Goal: Task Accomplishment & Management: Complete application form

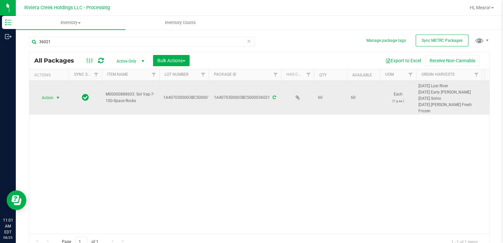
click at [47, 100] on span "Action" at bounding box center [45, 97] width 18 height 9
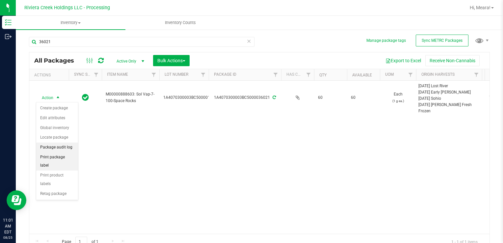
click at [72, 154] on li "Print package label" at bounding box center [57, 162] width 42 height 18
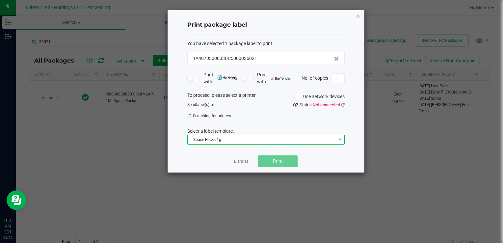
click at [257, 138] on span "Space Rocks 1g" at bounding box center [262, 139] width 149 height 9
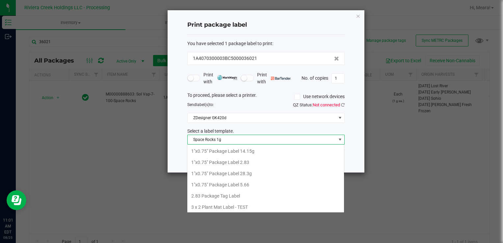
scroll to position [299, 0]
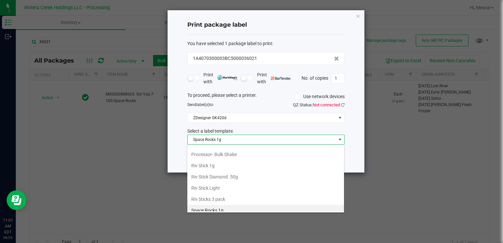
click at [237, 206] on li "Space Rocks 1g" at bounding box center [265, 210] width 157 height 11
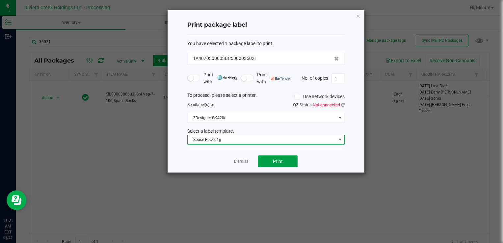
click at [282, 161] on span "Print" at bounding box center [278, 161] width 10 height 5
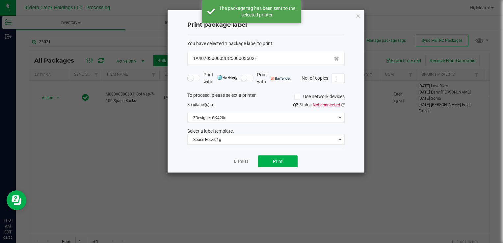
click at [241, 160] on link "Dismiss" at bounding box center [241, 162] width 14 height 6
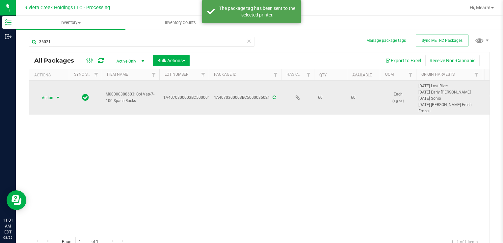
click at [56, 99] on span "select" at bounding box center [57, 97] width 5 height 5
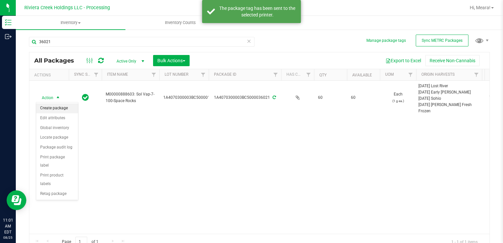
click at [61, 105] on li "Create package" at bounding box center [57, 108] width 42 height 10
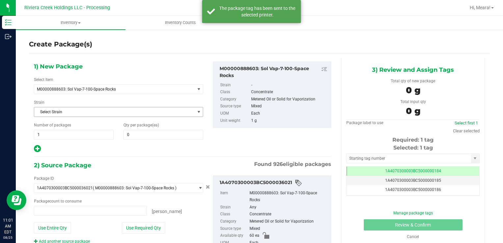
type input "0 ea"
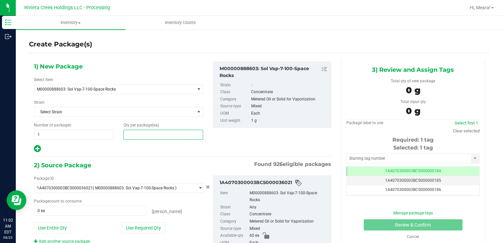
click at [137, 137] on span at bounding box center [164, 135] width 80 height 10
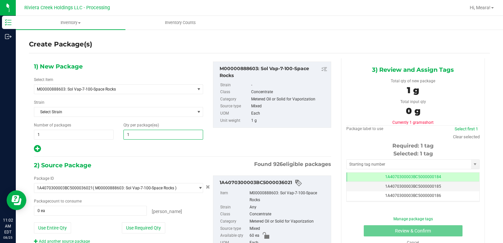
type input "10"
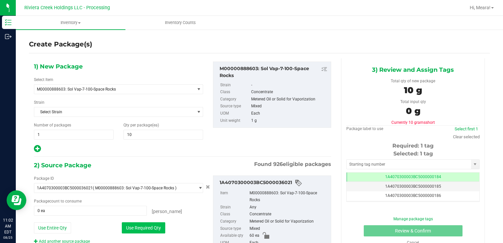
click at [133, 227] on button "Use Required Qty" at bounding box center [143, 227] width 43 height 11
type input "10 ea"
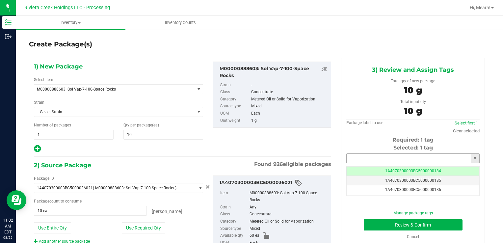
click at [365, 161] on input "text" at bounding box center [409, 158] width 125 height 9
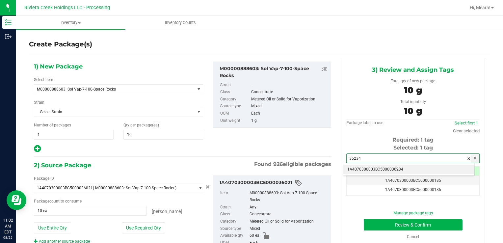
click at [370, 168] on li "1A4070300003BC5000036234" at bounding box center [409, 170] width 131 height 10
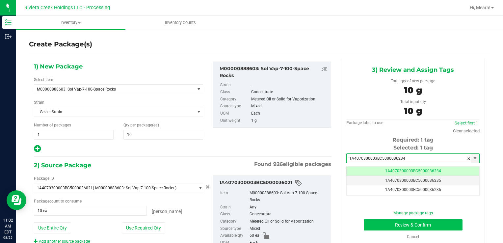
type input "1A4070300003BC5000036234"
click at [377, 226] on button "Review & Confirm" at bounding box center [413, 224] width 99 height 11
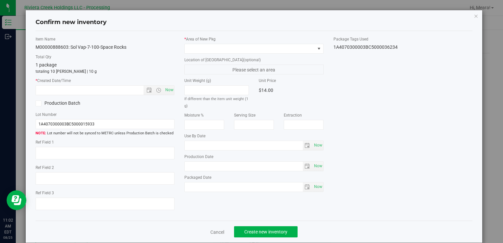
type input "[DATE]"
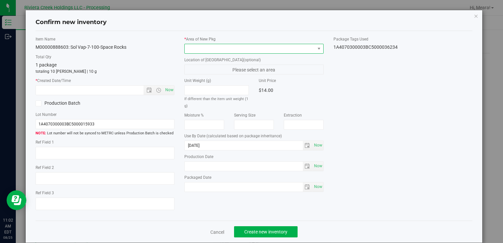
click at [266, 49] on span at bounding box center [250, 48] width 130 height 9
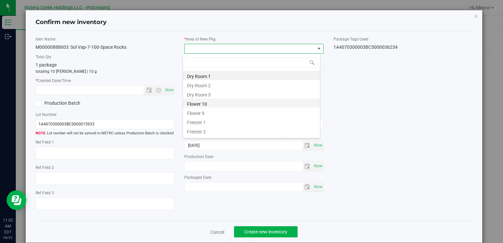
click at [200, 106] on li "Flower 10" at bounding box center [251, 103] width 137 height 9
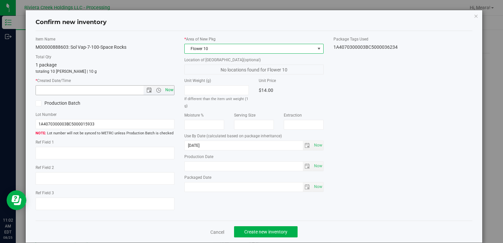
click at [166, 93] on span "Now" at bounding box center [169, 90] width 11 height 10
type input "[DATE] 11:02 AM"
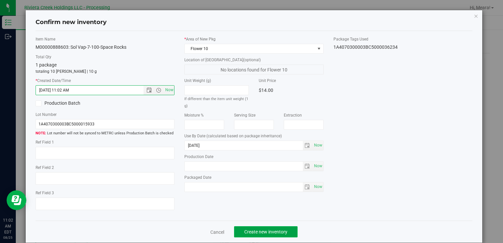
click at [279, 234] on span "Create new inventory" at bounding box center [265, 231] width 43 height 5
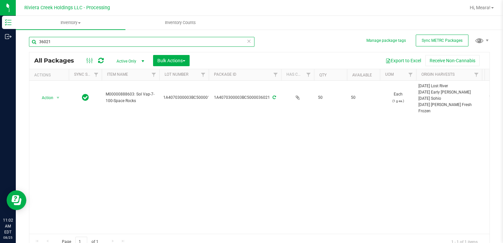
drag, startPoint x: 76, startPoint y: 42, endPoint x: 16, endPoint y: 46, distance: 59.5
click at [17, 47] on div "Manage package tags Sync METRC Packages 36021 All Packages Active Only Active O…" at bounding box center [260, 129] width 488 height 201
type input "36191"
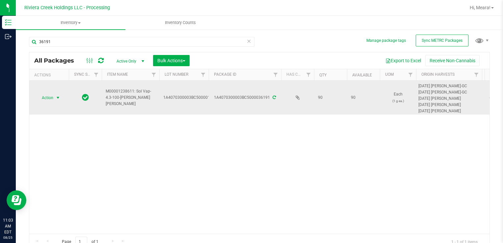
click at [56, 100] on span "select" at bounding box center [58, 97] width 8 height 9
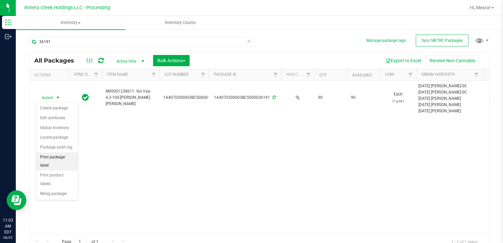
click at [76, 154] on li "Print package label" at bounding box center [57, 162] width 42 height 18
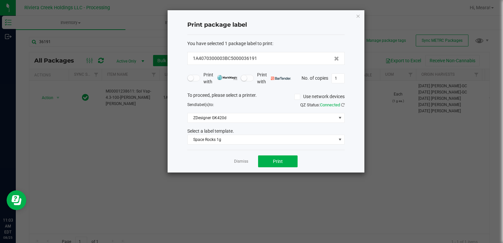
click at [236, 129] on div "Select a label template." at bounding box center [266, 131] width 167 height 7
click at [234, 136] on span "Space Rocks 1g" at bounding box center [262, 139] width 149 height 9
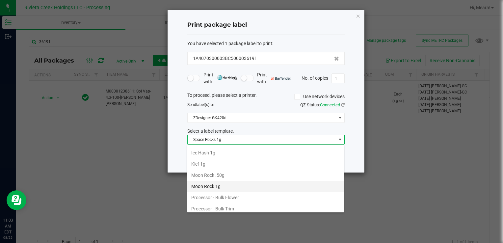
scroll to position [233, 0]
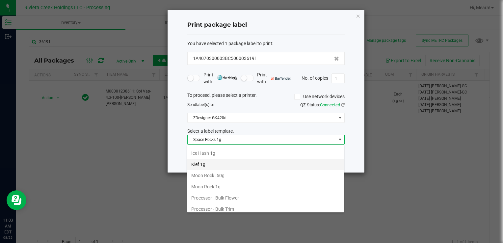
click at [214, 161] on li "Kief 1g" at bounding box center [265, 164] width 157 height 11
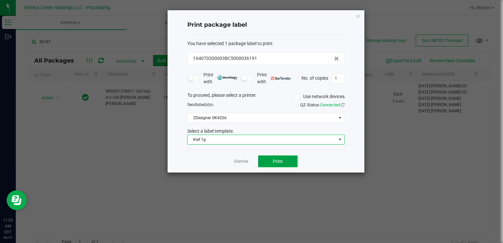
click at [264, 164] on button "Print" at bounding box center [278, 161] width 40 height 12
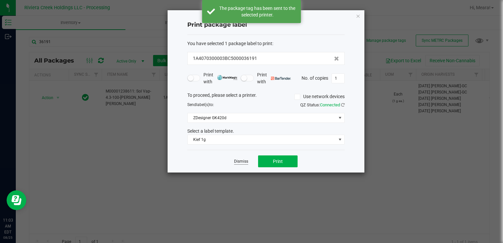
click at [243, 163] on link "Dismiss" at bounding box center [241, 162] width 14 height 6
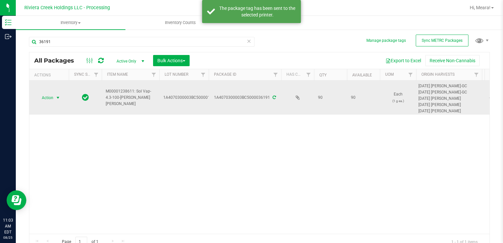
click at [51, 97] on span "Action" at bounding box center [45, 97] width 18 height 9
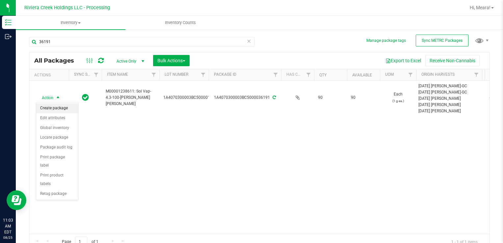
click at [56, 107] on li "Create package" at bounding box center [57, 108] width 42 height 10
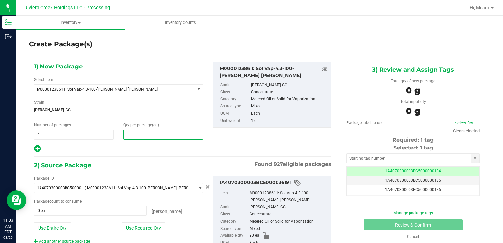
click at [130, 134] on span at bounding box center [164, 135] width 80 height 10
type input "20"
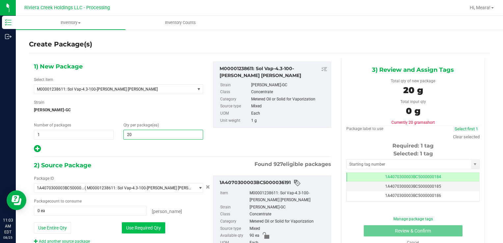
type input "20"
drag, startPoint x: 129, startPoint y: 222, endPoint x: 135, endPoint y: 221, distance: 6.3
click at [129, 222] on button "Use Required Qty" at bounding box center [143, 227] width 43 height 11
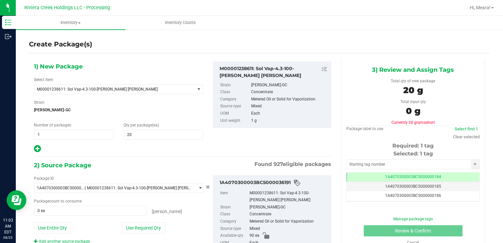
type input "20 ea"
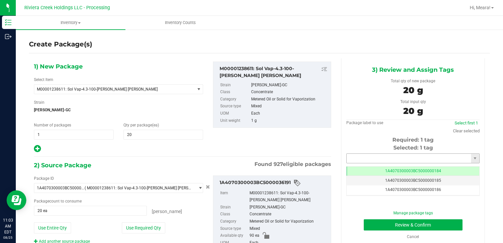
click at [354, 157] on input "text" at bounding box center [409, 158] width 125 height 9
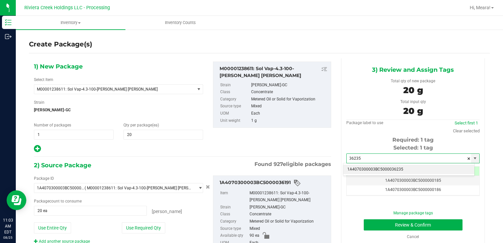
click at [368, 169] on li "1A4070300003BC5000036235" at bounding box center [409, 170] width 131 height 10
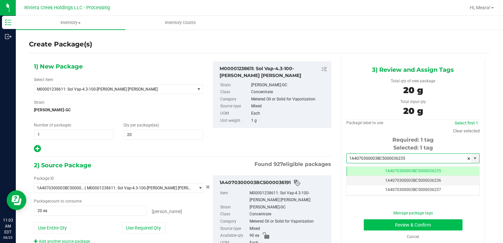
type input "1A4070300003BC5000036235"
click at [374, 224] on button "Review & Confirm" at bounding box center [413, 224] width 99 height 11
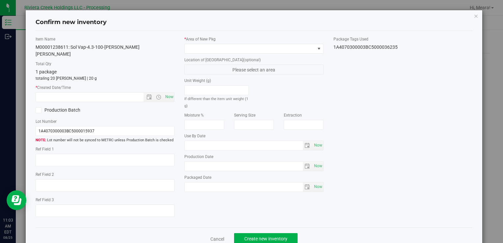
type input "[DATE]"
click at [287, 42] on div "* Area of [GEOGRAPHIC_DATA]" at bounding box center [253, 44] width 139 height 17
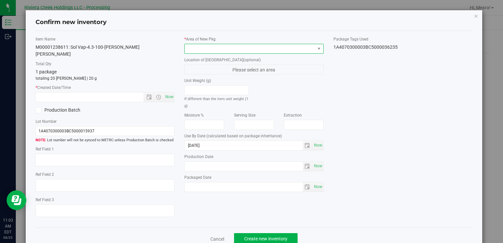
click at [286, 51] on span at bounding box center [250, 48] width 130 height 9
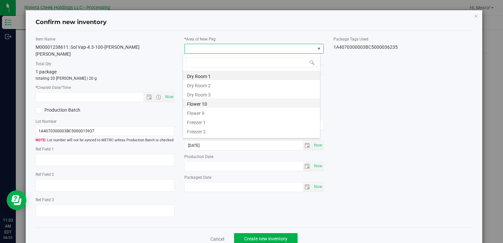
click at [210, 107] on li "Flower 10" at bounding box center [251, 103] width 137 height 9
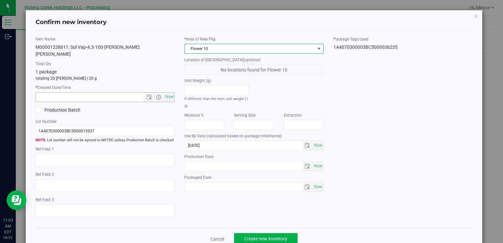
click at [160, 95] on span "Open the time view" at bounding box center [158, 97] width 11 height 5
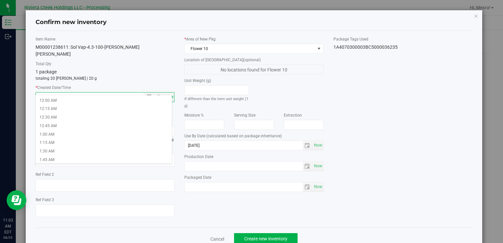
click at [164, 92] on span "Now" at bounding box center [169, 97] width 11 height 10
type input "[DATE] 11:03 AM"
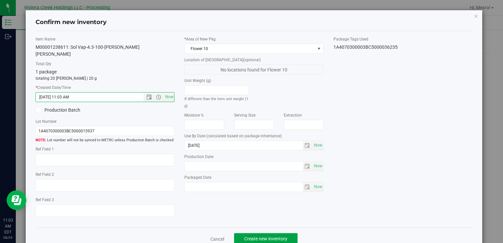
click at [275, 233] on button "Create new inventory" at bounding box center [266, 238] width 64 height 11
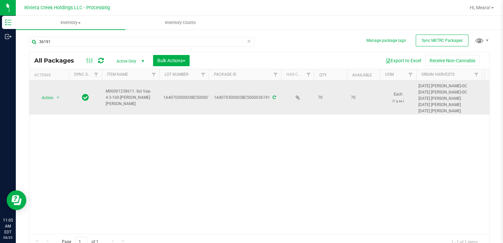
click at [50, 102] on td "Action Action Create package Edit attributes Global inventory Locate package Pa…" at bounding box center [49, 98] width 40 height 34
click at [51, 100] on span "Action" at bounding box center [45, 97] width 18 height 9
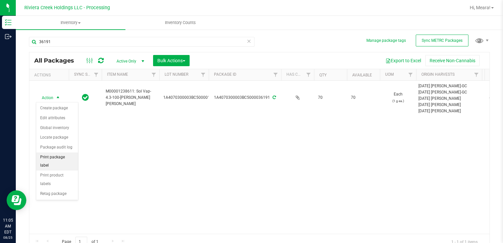
click at [76, 155] on li "Print package label" at bounding box center [57, 162] width 42 height 18
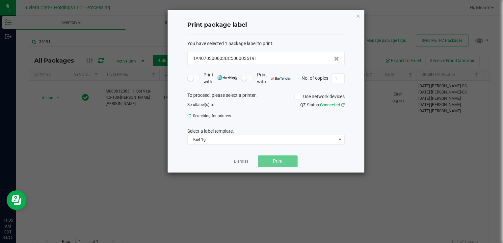
click at [283, 157] on button "Print" at bounding box center [278, 161] width 40 height 12
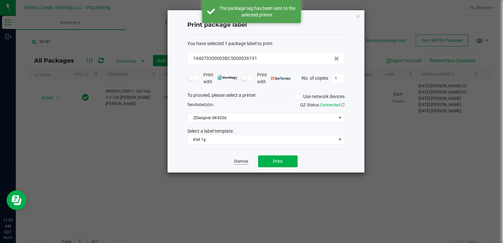
click at [240, 160] on link "Dismiss" at bounding box center [241, 162] width 14 height 6
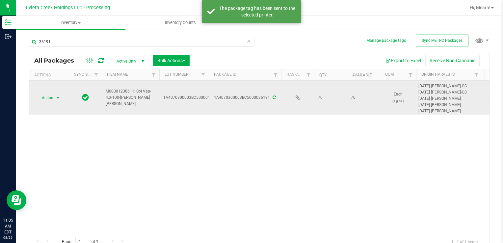
click at [54, 95] on span "select" at bounding box center [58, 97] width 8 height 9
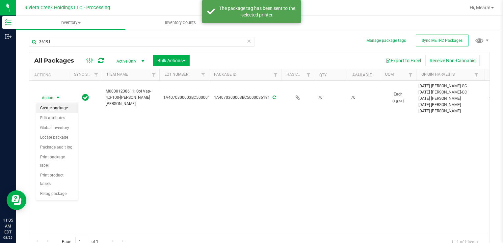
click at [54, 106] on li "Create package" at bounding box center [57, 108] width 42 height 10
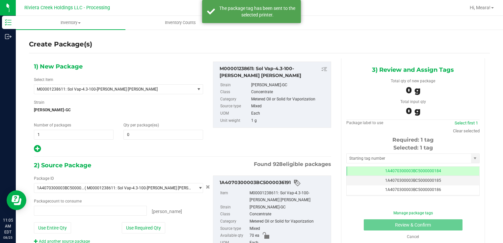
type input "0 ea"
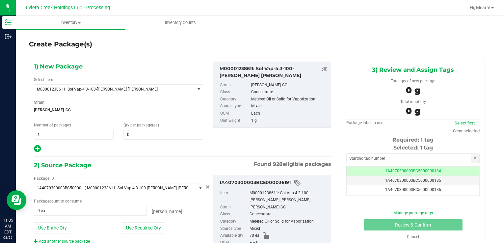
click at [152, 140] on div "1) New Package Select Item M00001238611: Sol Vap-4.3-100-[PERSON_NAME] [PERSON_…" at bounding box center [118, 108] width 179 height 92
click at [149, 134] on span at bounding box center [164, 135] width 80 height 10
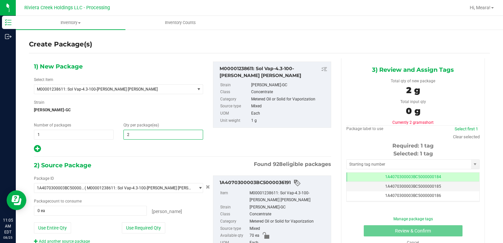
type input "20"
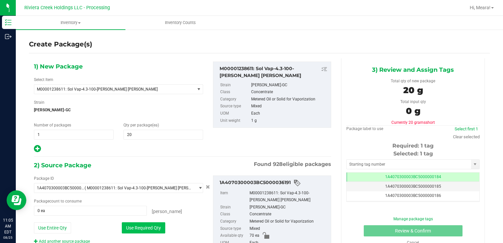
click at [127, 225] on button "Use Required Qty" at bounding box center [143, 227] width 43 height 11
type input "20 ea"
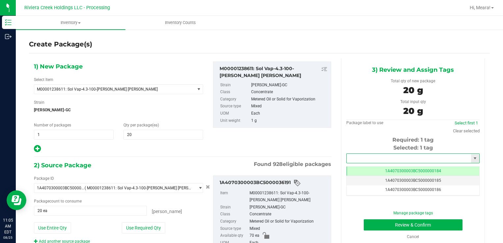
click at [356, 158] on input "text" at bounding box center [409, 158] width 125 height 9
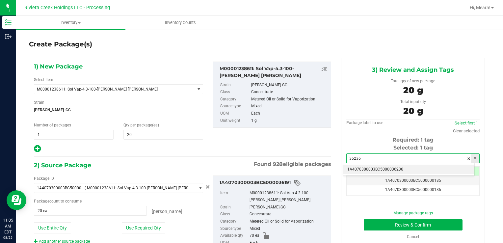
click at [360, 163] on body "Inventory Outbound 11:05 AM EDT [DATE] 08/25 Riviera Creek Holdings LLC - Proce…" at bounding box center [251, 121] width 503 height 243
click at [362, 167] on li "1A4070300003BC5000036236" at bounding box center [409, 170] width 131 height 10
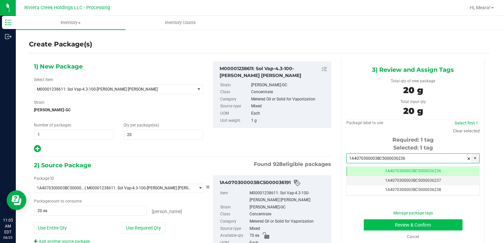
type input "1A4070300003BC5000036236"
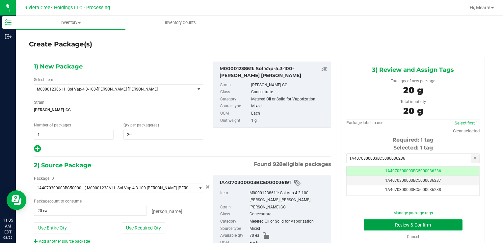
click at [373, 224] on button "Review & Confirm" at bounding box center [413, 224] width 99 height 11
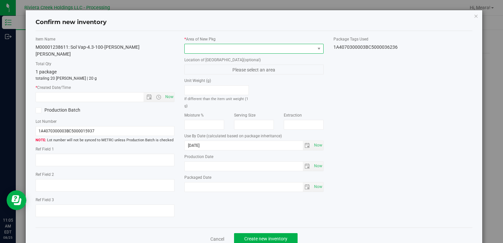
click at [262, 45] on span at bounding box center [250, 48] width 130 height 9
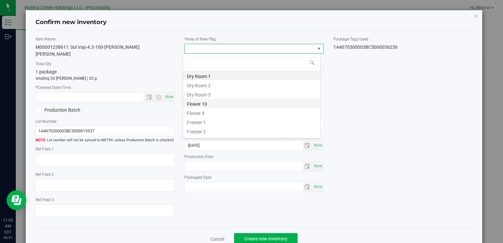
click at [216, 100] on li "Flower 10" at bounding box center [251, 103] width 137 height 9
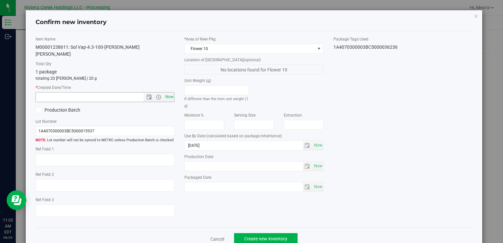
click at [169, 92] on span "Now" at bounding box center [169, 97] width 11 height 10
type input "[DATE] 11:05 AM"
click at [255, 233] on button "Create new inventory" at bounding box center [266, 238] width 64 height 11
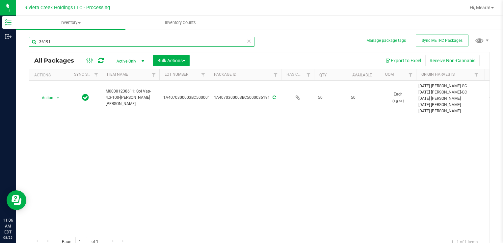
drag, startPoint x: 66, startPoint y: 45, endPoint x: 19, endPoint y: 40, distance: 46.7
click at [4, 38] on div "Inventory Outbound 11:06 AM EDT [DATE] 08/25 Riviera Creek Holdings LLC - Proce…" at bounding box center [251, 121] width 503 height 243
type input "36021"
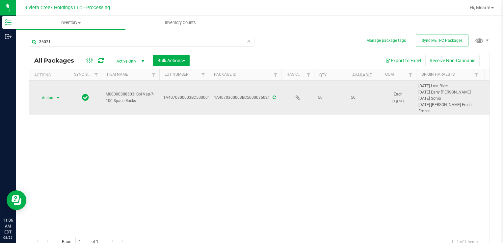
click at [60, 97] on span "select" at bounding box center [58, 97] width 8 height 9
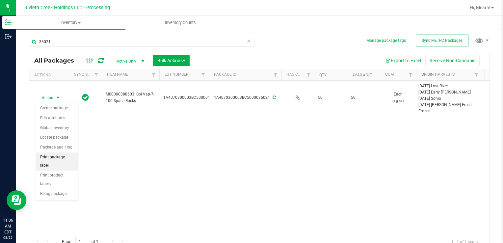
click at [69, 156] on li "Print package label" at bounding box center [57, 162] width 42 height 18
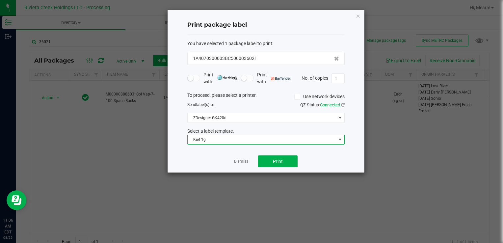
click at [229, 137] on span "Kief 1g" at bounding box center [262, 139] width 149 height 9
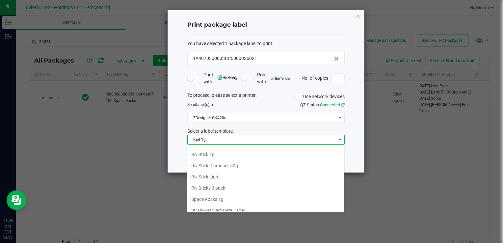
drag, startPoint x: 231, startPoint y: 194, endPoint x: 241, endPoint y: 179, distance: 19.0
click at [231, 194] on li "Space Rocks 1g" at bounding box center [265, 199] width 157 height 11
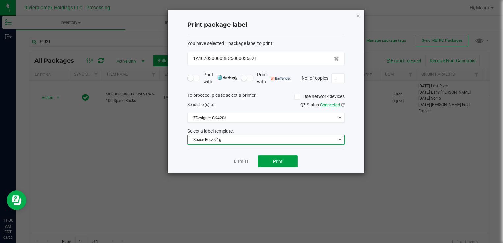
click at [277, 160] on span "Print" at bounding box center [278, 161] width 10 height 5
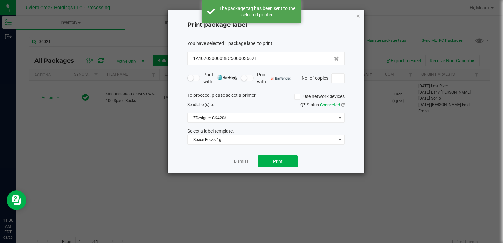
click at [246, 161] on link "Dismiss" at bounding box center [241, 162] width 14 height 6
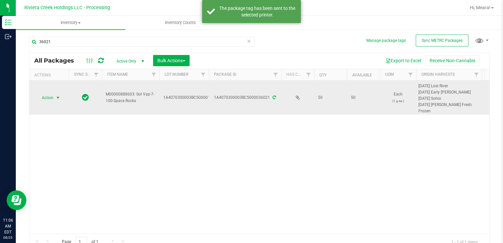
click at [59, 101] on span "select" at bounding box center [58, 97] width 8 height 9
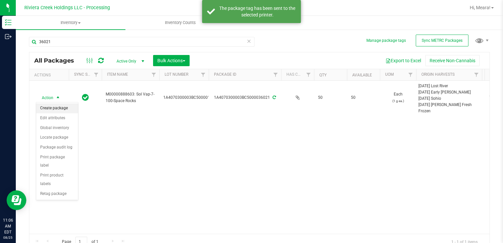
click at [61, 106] on li "Create package" at bounding box center [57, 108] width 42 height 10
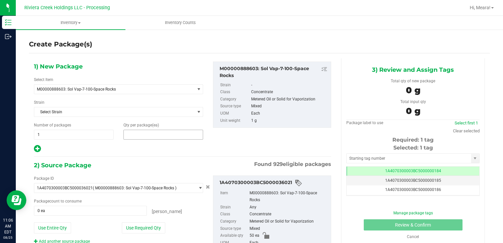
click at [179, 137] on span at bounding box center [164, 135] width 80 height 10
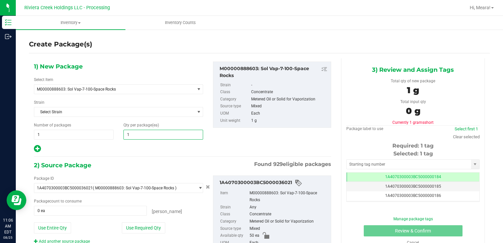
type input "10"
click at [131, 219] on div "Package ID 1A4070300003BC5000036021 ( M00000888603: Sol Vap-7-100-Space Rocks )…" at bounding box center [118, 210] width 179 height 69
drag, startPoint x: 131, startPoint y: 224, endPoint x: 212, endPoint y: 203, distance: 83.1
click at [131, 223] on button "Use Required Qty" at bounding box center [143, 227] width 43 height 11
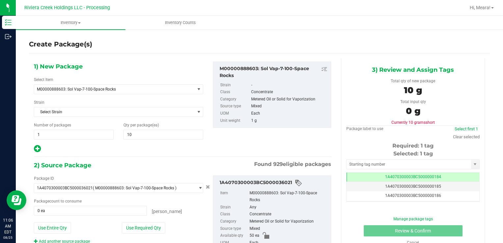
type input "10 ea"
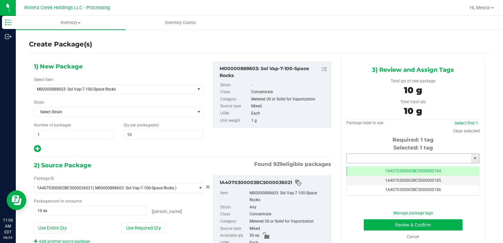
click at [375, 156] on input "text" at bounding box center [409, 158] width 125 height 9
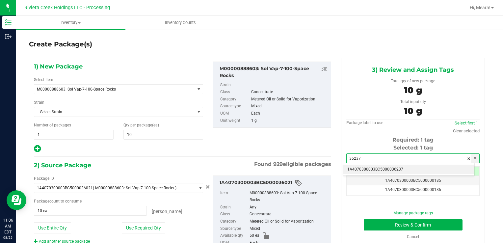
drag, startPoint x: 390, startPoint y: 171, endPoint x: 387, endPoint y: 206, distance: 34.7
click at [390, 171] on li "1A4070300003BC5000036237" at bounding box center [409, 170] width 131 height 10
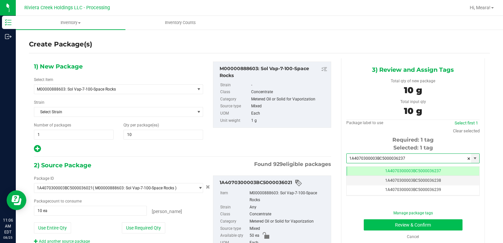
type input "1A4070300003BC5000036237"
click at [379, 227] on button "Review & Confirm" at bounding box center [413, 224] width 99 height 11
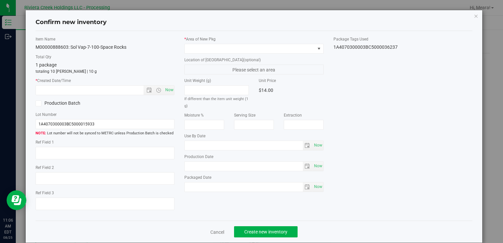
type input "[DATE]"
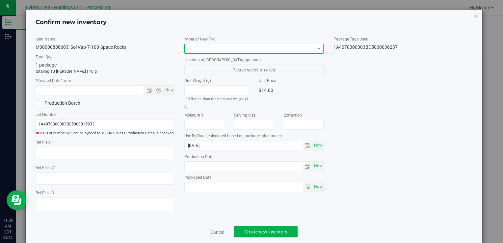
click at [304, 47] on span at bounding box center [250, 48] width 130 height 9
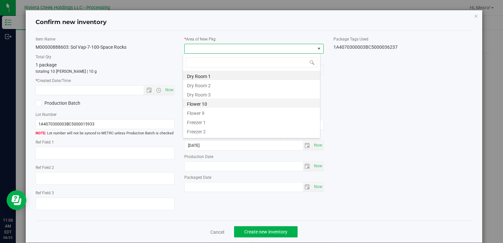
drag, startPoint x: 196, startPoint y: 101, endPoint x: 166, endPoint y: 89, distance: 32.7
click at [196, 102] on li "Flower 10" at bounding box center [251, 103] width 137 height 9
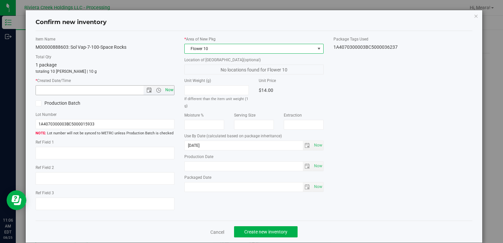
click at [165, 89] on span "Now" at bounding box center [169, 90] width 11 height 10
type input "[DATE] 11:06 AM"
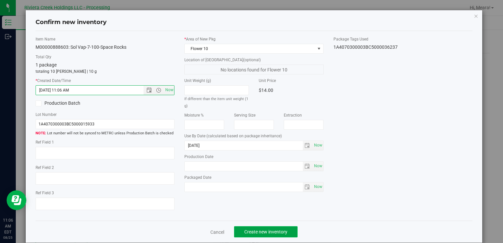
click at [262, 235] on button "Create new inventory" at bounding box center [266, 231] width 64 height 11
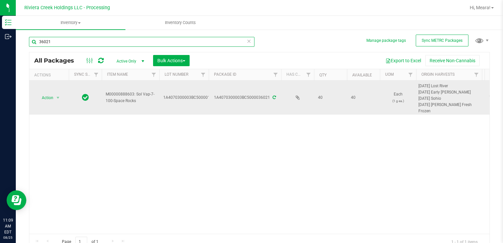
drag, startPoint x: 78, startPoint y: 39, endPoint x: 360, endPoint y: 104, distance: 289.8
click at [0, 44] on html "Inventory Outbound 11:09 AM EDT [DATE] 08/25 Riviera Creek Holdings LLC - Proce…" at bounding box center [251, 121] width 503 height 243
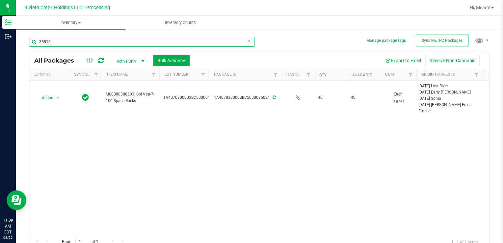
type input "35810"
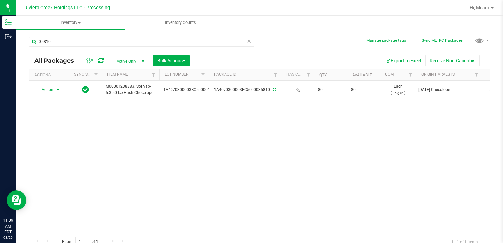
drag, startPoint x: 58, startPoint y: 87, endPoint x: 73, endPoint y: 110, distance: 27.8
click at [57, 87] on span "select" at bounding box center [57, 89] width 5 height 5
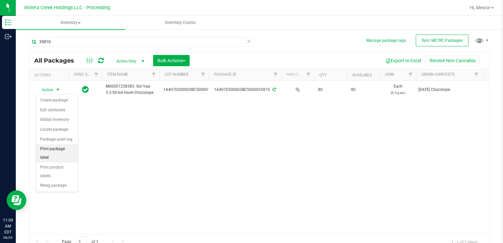
click at [72, 150] on li "Print package label" at bounding box center [57, 153] width 42 height 18
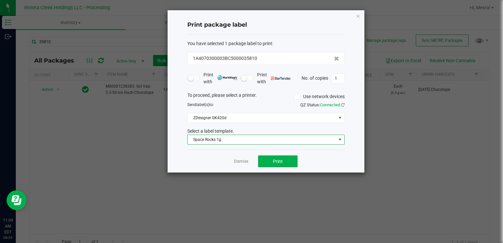
drag, startPoint x: 204, startPoint y: 137, endPoint x: 207, endPoint y: 141, distance: 5.5
click at [204, 137] on span "Space Rocks 1g" at bounding box center [262, 139] width 149 height 9
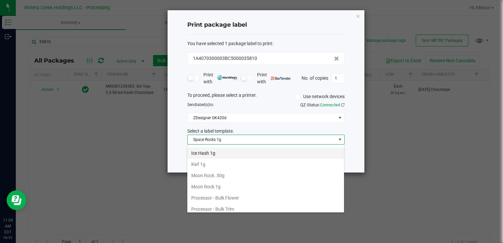
scroll to position [200, 0]
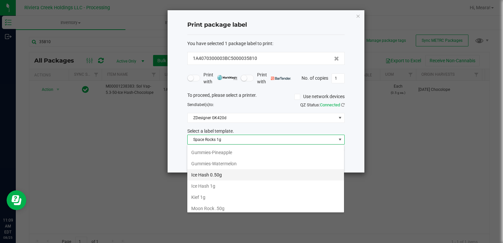
click at [225, 169] on li "Ice Hash 0.50g" at bounding box center [265, 174] width 157 height 11
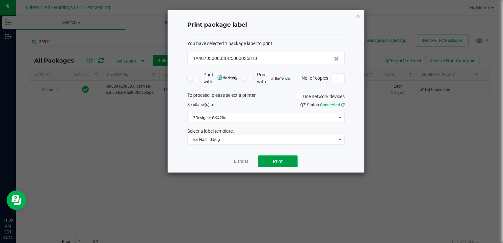
click at [262, 156] on button "Print" at bounding box center [278, 161] width 40 height 12
click at [242, 162] on link "Dismiss" at bounding box center [241, 162] width 14 height 6
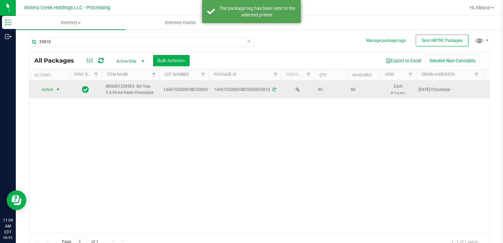
click at [58, 87] on span "select" at bounding box center [57, 89] width 5 height 5
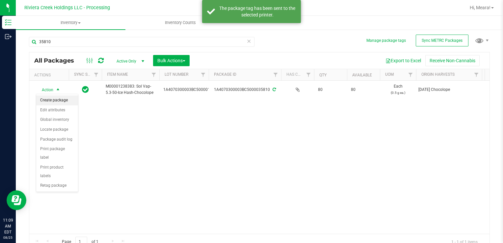
click at [60, 97] on li "Create package" at bounding box center [57, 101] width 42 height 10
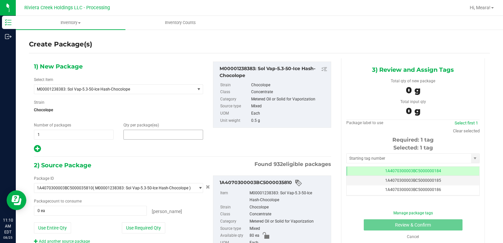
click at [131, 132] on span at bounding box center [164, 135] width 80 height 10
type input "20"
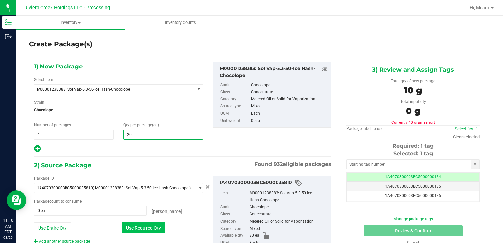
type input "20"
click at [130, 230] on button "Use Required Qty" at bounding box center [143, 227] width 43 height 11
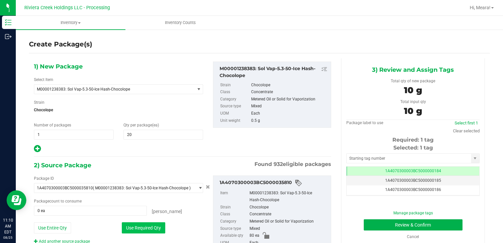
type input "20 ea"
click at [391, 155] on input "text" at bounding box center [409, 158] width 125 height 9
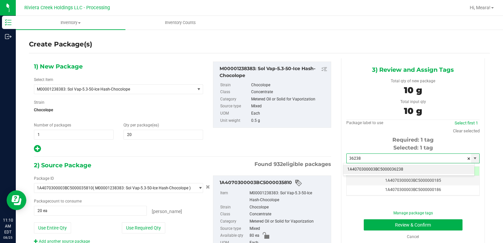
drag, startPoint x: 390, startPoint y: 168, endPoint x: 360, endPoint y: 227, distance: 65.4
click at [389, 168] on li "1A4070300003BC5000036238" at bounding box center [409, 170] width 131 height 10
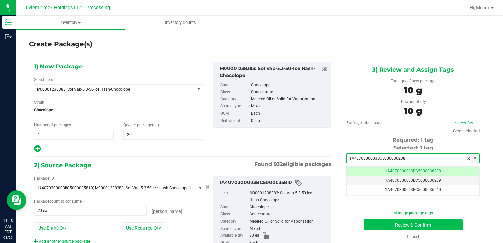
type input "1A4070300003BC5000036238"
click at [367, 227] on button "Review & Confirm" at bounding box center [413, 224] width 99 height 11
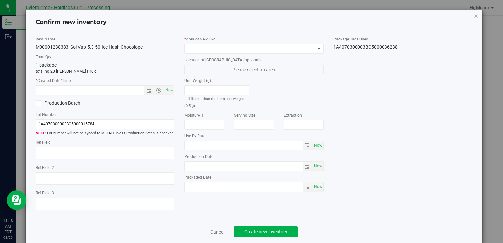
type input "[DATE]"
click at [269, 57] on label "Location of [GEOGRAPHIC_DATA] (optional)" at bounding box center [253, 60] width 139 height 6
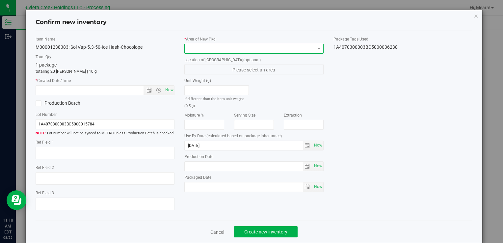
click at [262, 51] on span at bounding box center [250, 48] width 130 height 9
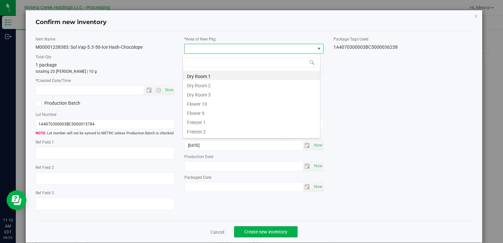
drag, startPoint x: 215, startPoint y: 102, endPoint x: 205, endPoint y: 102, distance: 10.2
click at [215, 102] on li "Flower 10" at bounding box center [251, 103] width 137 height 9
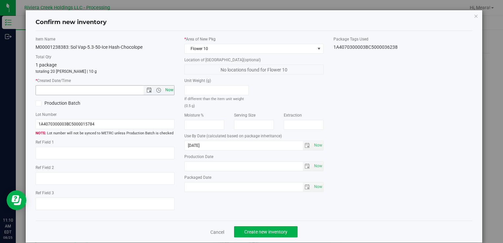
click at [168, 93] on span "Now" at bounding box center [169, 90] width 11 height 10
type input "[DATE] 11:10 AM"
click at [264, 236] on button "Create new inventory" at bounding box center [266, 231] width 64 height 11
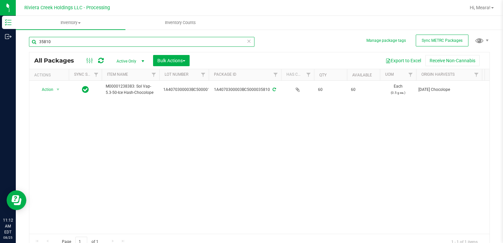
drag, startPoint x: 70, startPoint y: 42, endPoint x: 72, endPoint y: 65, distance: 23.5
click at [0, 36] on html "Inventory Outbound 11:12 AM EDT [DATE] 08/25 Riviera Creek Holdings LLC - Proce…" at bounding box center [251, 121] width 503 height 243
type input "34446"
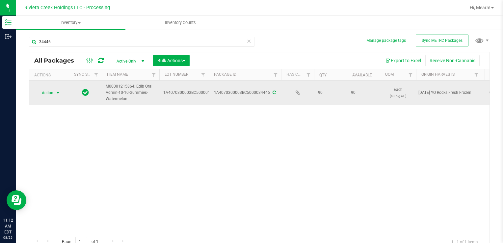
click at [59, 94] on span "select" at bounding box center [57, 92] width 5 height 5
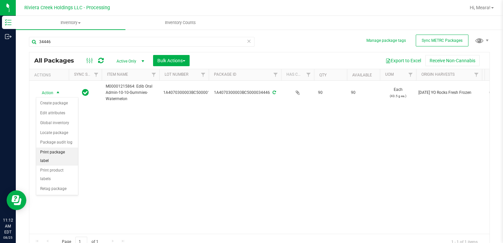
click at [52, 151] on li "Print package label" at bounding box center [57, 157] width 42 height 18
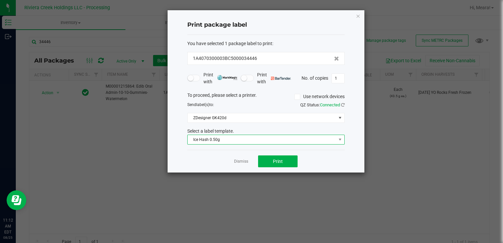
click at [223, 140] on span "Ice Hash 0.50g" at bounding box center [262, 139] width 149 height 9
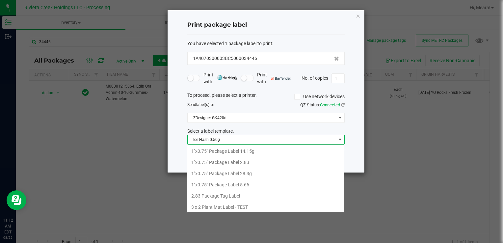
scroll to position [167, 0]
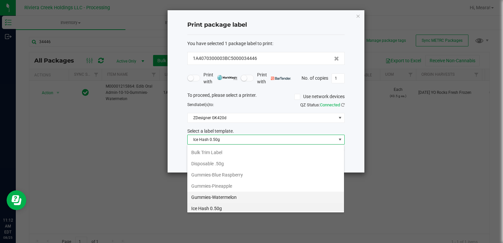
click at [233, 192] on li "Gummies-Watermelon" at bounding box center [265, 197] width 157 height 11
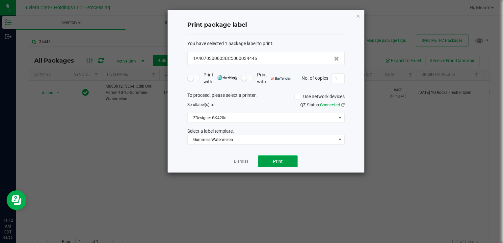
click at [265, 161] on button "Print" at bounding box center [278, 161] width 40 height 12
click at [244, 161] on link "Dismiss" at bounding box center [241, 162] width 14 height 6
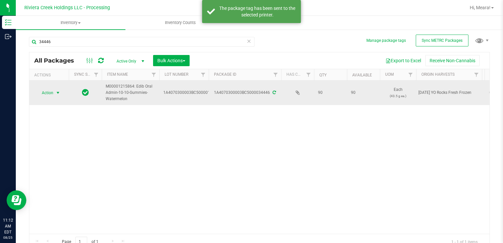
click at [50, 95] on span "Action" at bounding box center [45, 92] width 18 height 9
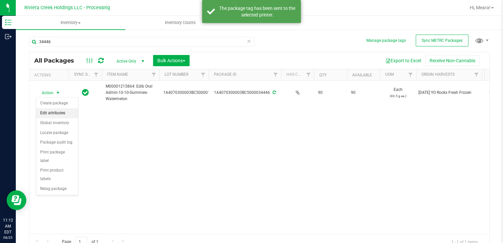
click at [54, 101] on li "Create package" at bounding box center [57, 104] width 42 height 10
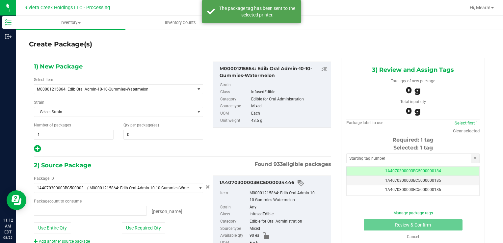
type input "0 ea"
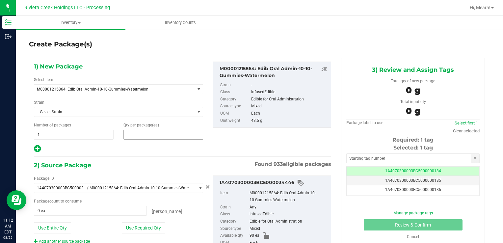
click at [179, 136] on span at bounding box center [164, 135] width 80 height 10
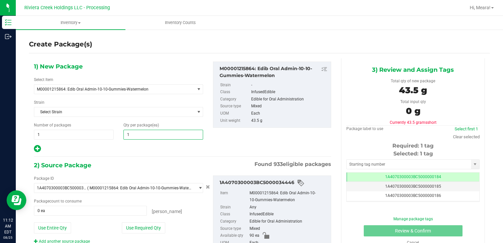
type input "10"
click at [143, 229] on button "Use Required Qty" at bounding box center [143, 227] width 43 height 11
type input "10 ea"
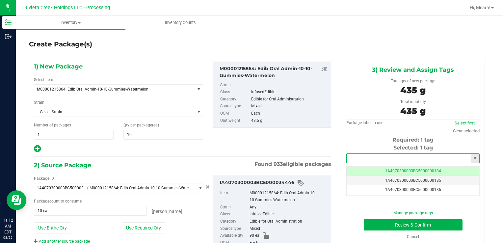
click at [355, 156] on input "text" at bounding box center [409, 158] width 125 height 9
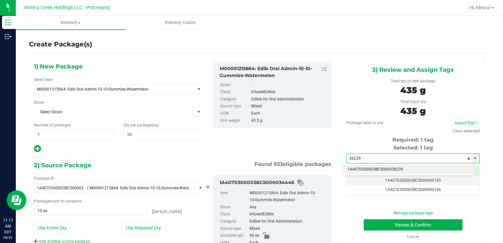
click at [361, 168] on li "1A4070300003BC5000036239" at bounding box center [409, 170] width 131 height 10
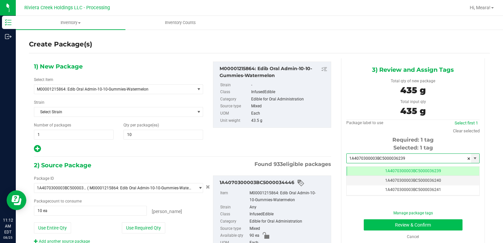
type input "1A4070300003BC5000036239"
click at [373, 223] on button "Review & Confirm" at bounding box center [413, 224] width 99 height 11
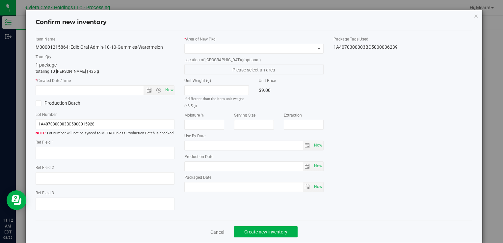
type input "[DATE]"
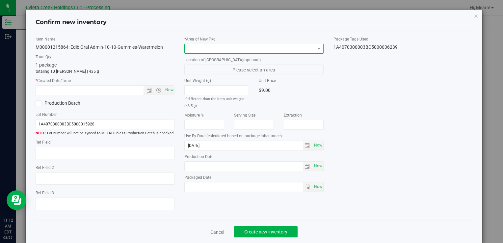
click at [254, 49] on span at bounding box center [250, 48] width 130 height 9
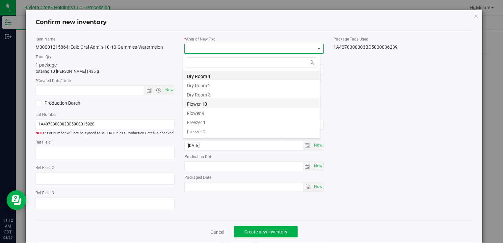
click at [210, 105] on li "Flower 10" at bounding box center [251, 103] width 137 height 9
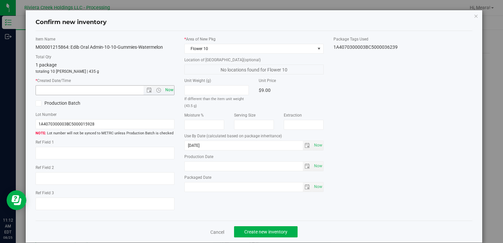
drag, startPoint x: 173, startPoint y: 90, endPoint x: 169, endPoint y: 90, distance: 4.0
click at [172, 90] on div "Item Name M00001215864: Edib Oral Admin-10-10-Gummies-Watermelon Total Qty 1 pa…" at bounding box center [105, 126] width 149 height 180
click at [169, 90] on span "Now" at bounding box center [169, 90] width 11 height 10
type input "[DATE] 11:12 AM"
drag, startPoint x: 277, startPoint y: 236, endPoint x: 271, endPoint y: 231, distance: 7.0
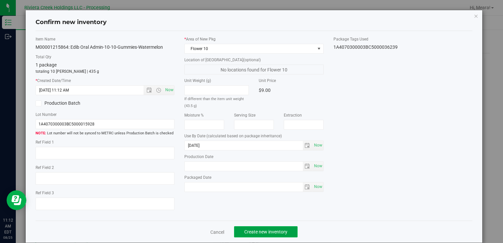
click at [276, 235] on button "Create new inventory" at bounding box center [266, 231] width 64 height 11
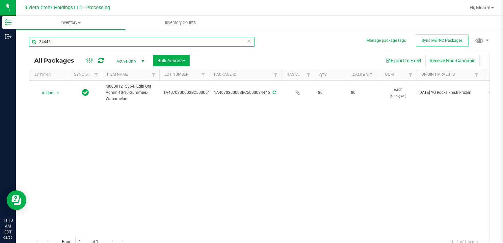
drag, startPoint x: 67, startPoint y: 43, endPoint x: 55, endPoint y: 68, distance: 27.4
click at [0, 46] on html "Inventory Outbound 11:13 AM EDT [DATE] 08/25 Riviera Creek Holdings LLC - Proce…" at bounding box center [251, 121] width 503 height 243
type input "34450"
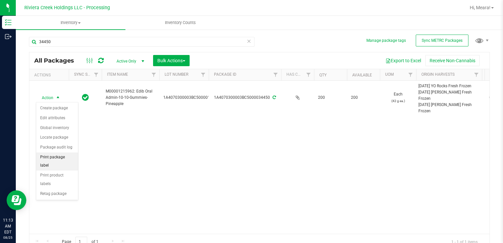
click at [71, 159] on li "Print package label" at bounding box center [57, 162] width 42 height 18
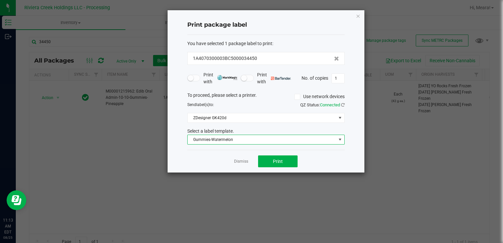
click at [216, 139] on span "Gummies-Watermelon" at bounding box center [262, 139] width 149 height 9
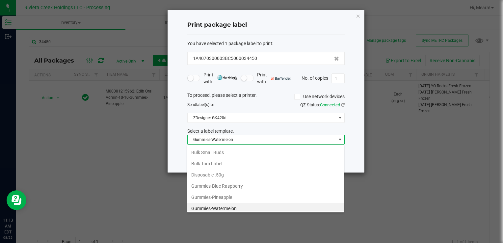
drag, startPoint x: 239, startPoint y: 194, endPoint x: 251, endPoint y: 172, distance: 24.9
click at [239, 194] on li "Gummies-Pineapple" at bounding box center [265, 197] width 157 height 11
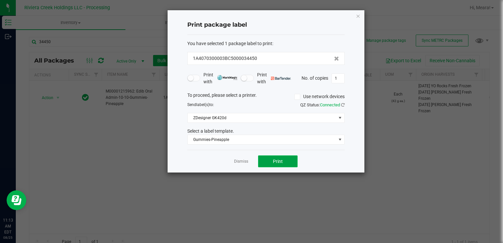
click at [278, 165] on button "Print" at bounding box center [278, 161] width 40 height 12
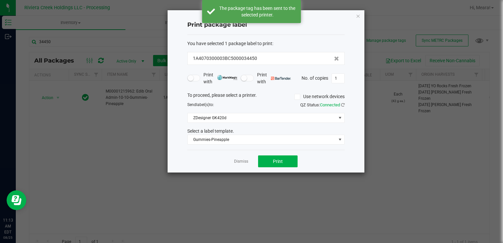
click at [244, 160] on link "Dismiss" at bounding box center [241, 162] width 14 height 6
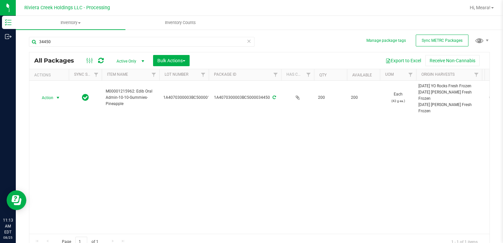
click at [59, 99] on span "select" at bounding box center [57, 97] width 5 height 5
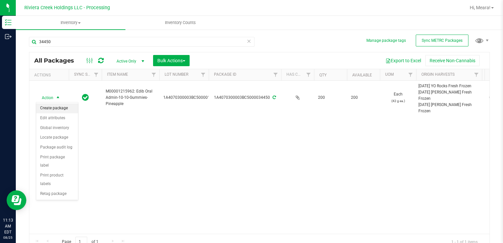
click at [59, 107] on li "Create package" at bounding box center [57, 108] width 42 height 10
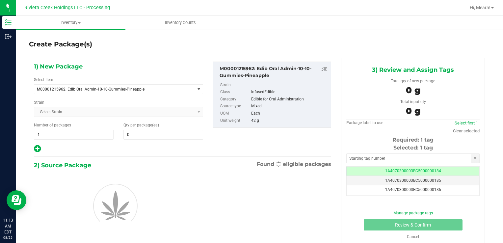
click at [170, 129] on div "Qty per package (ea) 0 0" at bounding box center [164, 130] width 90 height 17
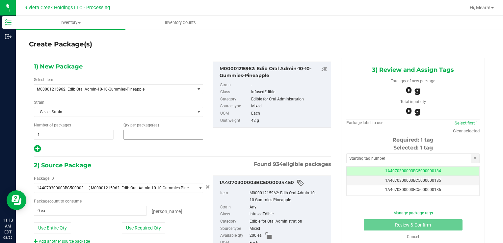
click at [173, 131] on span at bounding box center [164, 135] width 80 height 10
type input "10"
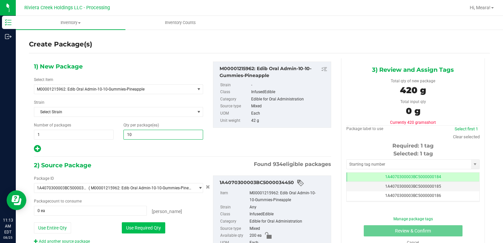
type input "10"
drag, startPoint x: 127, startPoint y: 226, endPoint x: 136, endPoint y: 222, distance: 10.0
click at [127, 226] on button "Use Required Qty" at bounding box center [143, 227] width 43 height 11
type input "10 ea"
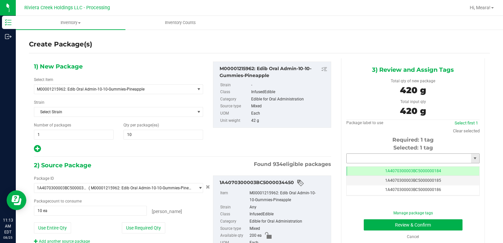
click at [378, 156] on input "text" at bounding box center [409, 158] width 125 height 9
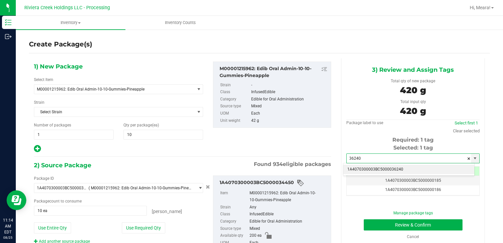
click at [376, 169] on li "1A4070300003BC5000036240" at bounding box center [409, 170] width 131 height 10
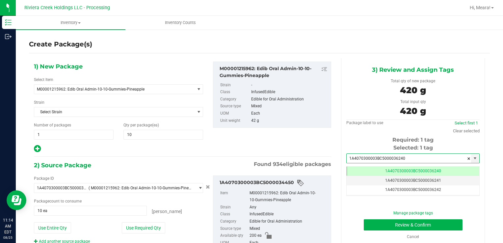
type input "1A4070300003BC5000036240"
click at [373, 216] on div "Manage package tags Review & Confirm Cancel" at bounding box center [414, 225] width 124 height 30
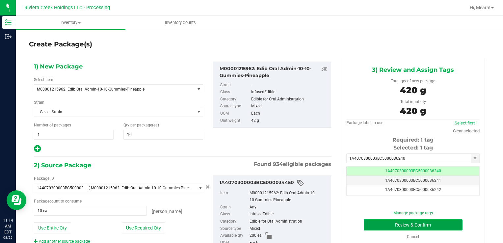
click at [373, 225] on button "Review & Confirm" at bounding box center [413, 224] width 99 height 11
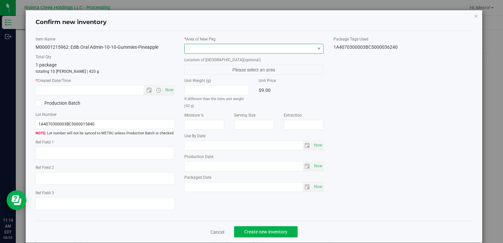
click at [295, 47] on span at bounding box center [250, 48] width 130 height 9
type input "[DATE]"
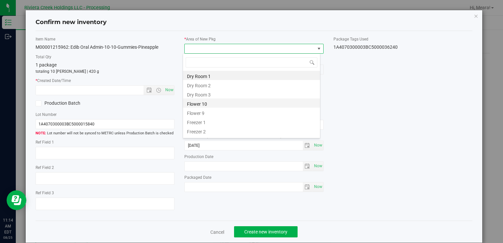
click at [206, 102] on li "Flower 10" at bounding box center [251, 103] width 137 height 9
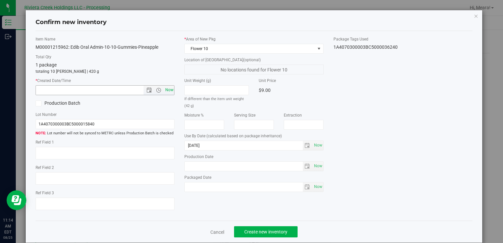
click at [171, 92] on span "Now" at bounding box center [169, 90] width 11 height 10
type input "[DATE] 11:14 AM"
click at [275, 226] on button "Create new inventory" at bounding box center [266, 231] width 64 height 11
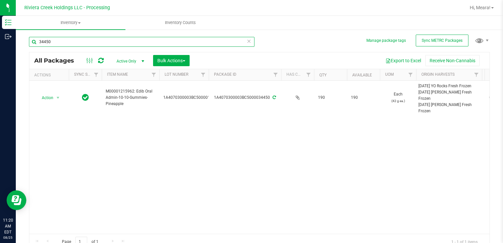
drag, startPoint x: 42, startPoint y: 37, endPoint x: 20, endPoint y: 36, distance: 21.8
click at [20, 36] on div "Manage package tags Sync METRC Packages 34450 All Packages Active Only Active O…" at bounding box center [260, 129] width 488 height 201
type input "35379"
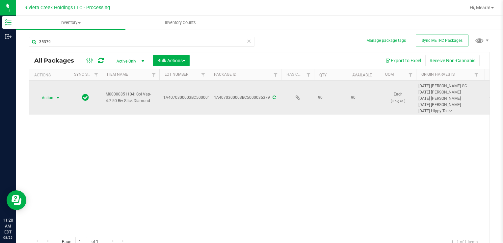
click at [50, 96] on span "Action" at bounding box center [45, 97] width 18 height 9
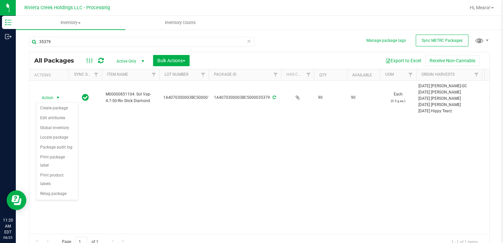
click at [79, 153] on div "Action Action Create package Edit attributes Global inventory Locate package Pa…" at bounding box center [259, 157] width 461 height 153
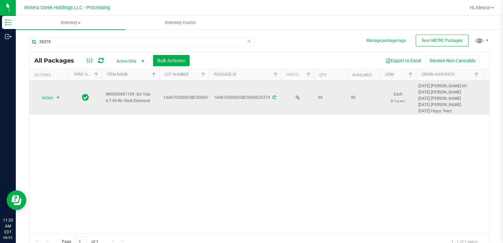
click at [51, 94] on span "Action" at bounding box center [45, 97] width 18 height 9
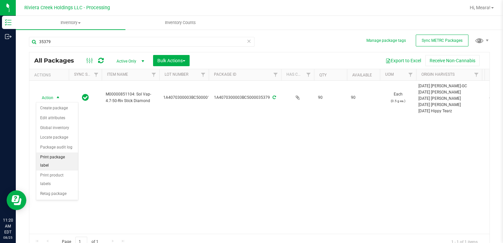
click at [69, 154] on li "Print package label" at bounding box center [57, 162] width 42 height 18
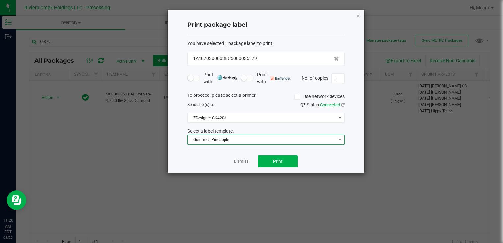
click at [206, 142] on span "Gummies-Pineapple" at bounding box center [262, 139] width 149 height 9
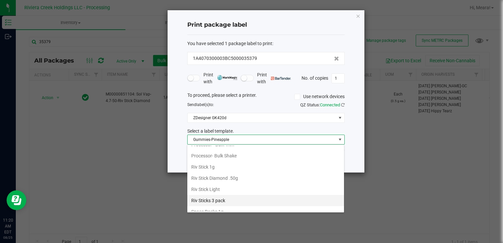
scroll to position [310, 0]
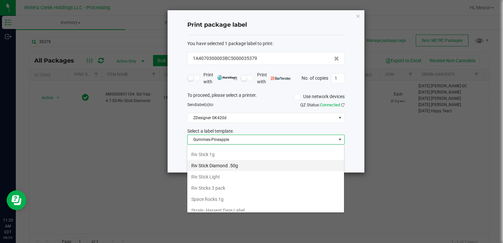
click at [223, 164] on li "Riv Stick Diamond .50g" at bounding box center [265, 165] width 157 height 11
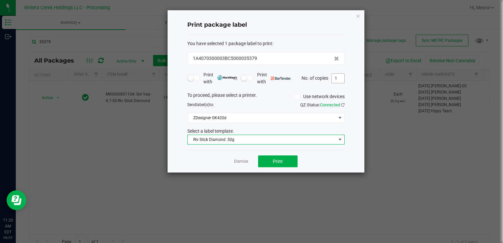
click at [335, 80] on input "1" at bounding box center [338, 78] width 13 height 9
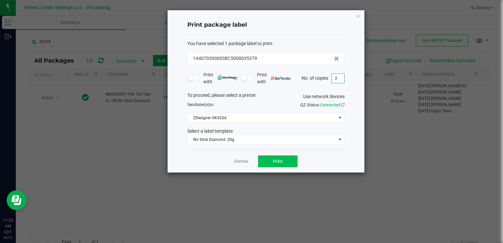
type input "3"
click at [278, 157] on button "Print" at bounding box center [278, 161] width 40 height 12
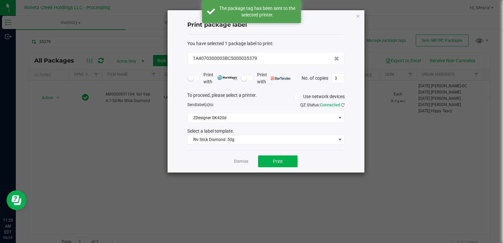
drag, startPoint x: 242, startPoint y: 161, endPoint x: 180, endPoint y: 146, distance: 64.2
click at [241, 161] on link "Dismiss" at bounding box center [241, 162] width 14 height 6
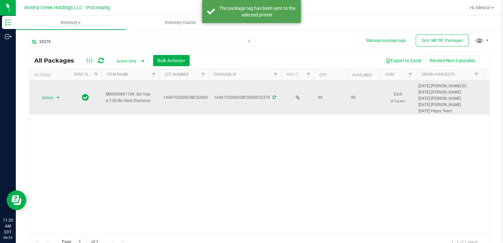
click at [46, 99] on span "Action" at bounding box center [45, 97] width 18 height 9
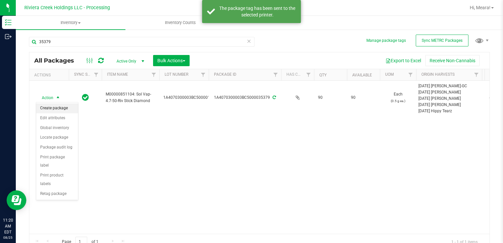
click at [51, 108] on li "Create package" at bounding box center [57, 108] width 42 height 10
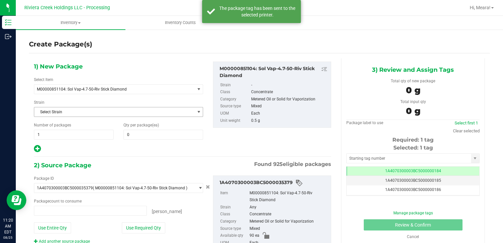
type input "0 ea"
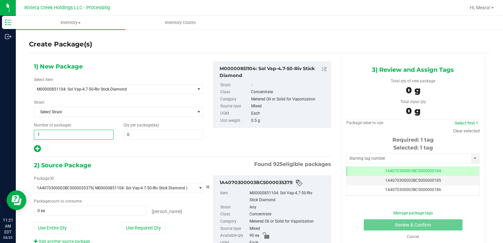
drag, startPoint x: 56, startPoint y: 135, endPoint x: 225, endPoint y: 134, distance: 169.7
click at [0, 132] on html "Inventory Outbound 11:21 AM EDT [DATE] 08/25 Riviera Creek Holdings LLC - Proce…" at bounding box center [251, 121] width 503 height 243
type input "3"
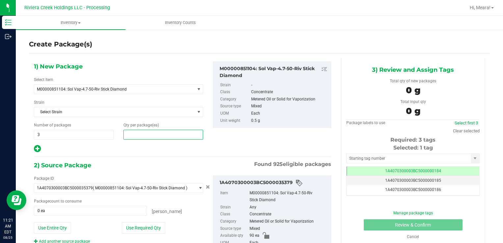
click at [155, 133] on span at bounding box center [164, 135] width 80 height 10
type input "20"
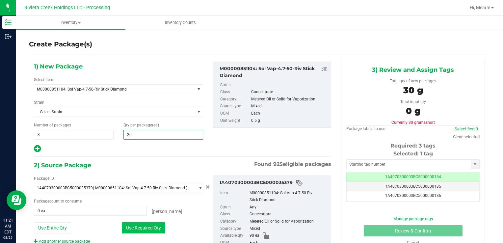
type input "20"
drag, startPoint x: 127, startPoint y: 228, endPoint x: 129, endPoint y: 223, distance: 4.9
click at [127, 228] on button "Use Required Qty" at bounding box center [143, 227] width 43 height 11
type input "60 ea"
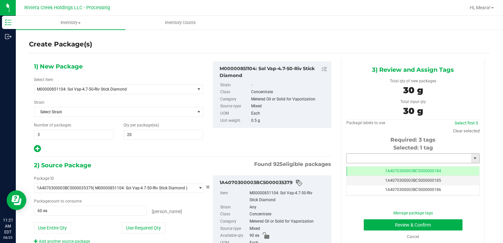
click at [383, 158] on input "text" at bounding box center [409, 158] width 125 height 9
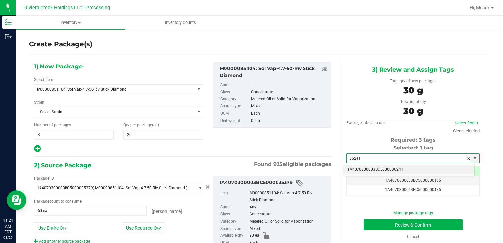
click at [382, 167] on li "1A4070300003BC5000036241" at bounding box center [409, 170] width 131 height 10
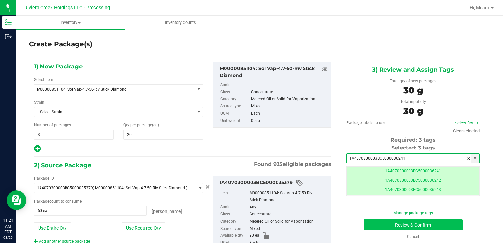
type input "1A4070300003BC5000036241"
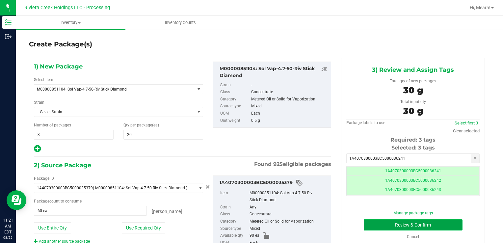
click at [383, 225] on button "Review & Confirm" at bounding box center [413, 224] width 99 height 11
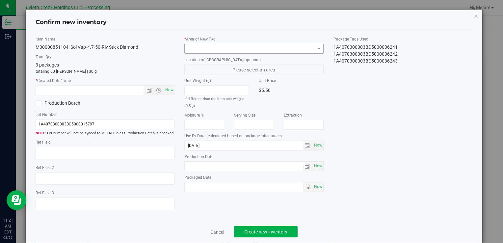
drag, startPoint x: 269, startPoint y: 56, endPoint x: 266, endPoint y: 49, distance: 7.1
click at [269, 55] on div "* Area of [GEOGRAPHIC_DATA] Location of [GEOGRAPHIC_DATA] (optional) Please sel…" at bounding box center [254, 115] width 149 height 159
click at [266, 49] on span at bounding box center [250, 48] width 130 height 9
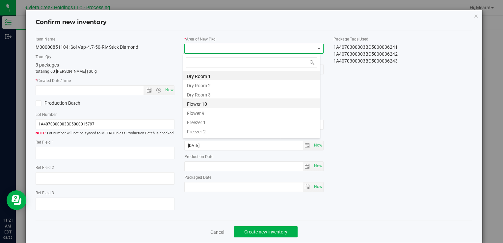
click at [202, 102] on li "Flower 10" at bounding box center [251, 103] width 137 height 9
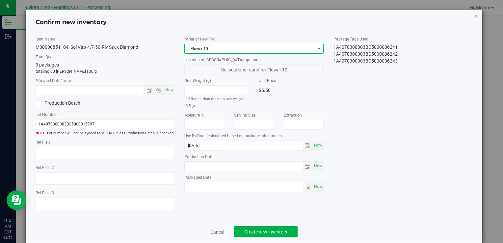
click at [170, 95] on div "Item Name M00000851104: Sol Vap-4.7-50-Riv Stick Diamond Total Qty 3 packages t…" at bounding box center [105, 126] width 149 height 180
click at [168, 90] on span "Now" at bounding box center [169, 90] width 11 height 10
type input "[DATE] 11:21 AM"
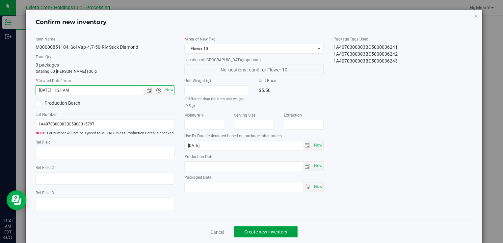
click at [267, 229] on span "Create new inventory" at bounding box center [265, 231] width 43 height 5
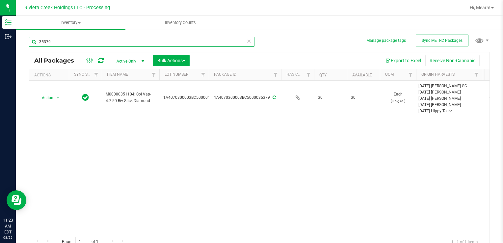
drag, startPoint x: 89, startPoint y: 42, endPoint x: -1, endPoint y: 44, distance: 90.0
click at [0, 44] on html "Inventory Outbound 11:23 AM EDT [DATE] 08/25 Riviera Creek Holdings LLC - Proce…" at bounding box center [251, 121] width 503 height 243
type input "35810"
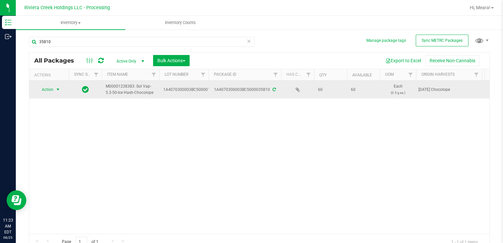
click at [51, 89] on span "Action" at bounding box center [45, 89] width 18 height 9
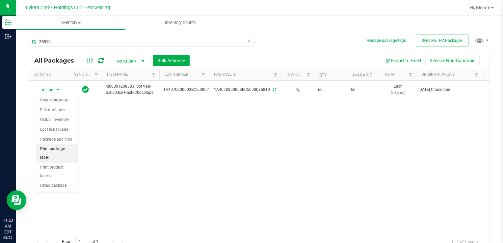
click at [69, 146] on li "Print package label" at bounding box center [57, 153] width 42 height 18
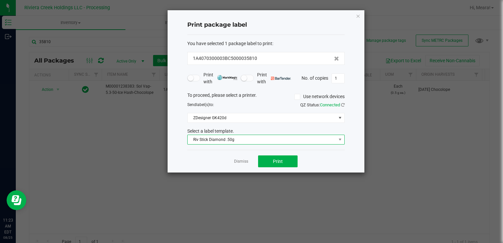
click at [238, 136] on span "Riv Stick Diamond .50g" at bounding box center [262, 139] width 149 height 9
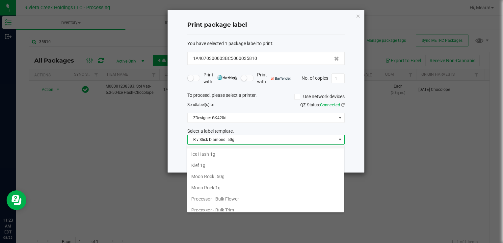
scroll to position [200, 0]
drag, startPoint x: 227, startPoint y: 175, endPoint x: 292, endPoint y: 159, distance: 67.0
click at [228, 175] on li "Ice Hash 0.50g" at bounding box center [265, 174] width 157 height 11
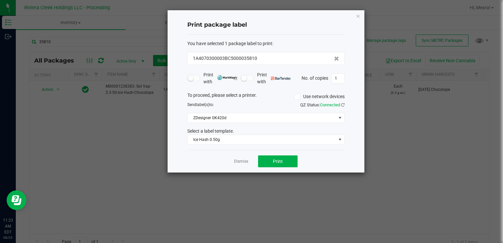
click at [299, 157] on div "Dismiss Print" at bounding box center [265, 161] width 157 height 23
click at [278, 160] on span "Print" at bounding box center [278, 161] width 10 height 5
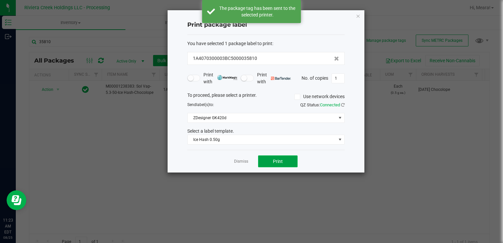
click at [269, 161] on button "Print" at bounding box center [278, 161] width 40 height 12
click at [241, 159] on link "Dismiss" at bounding box center [241, 162] width 14 height 6
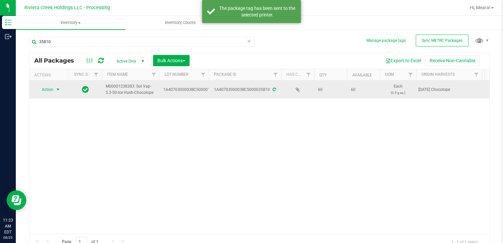
click at [53, 92] on span "Action" at bounding box center [45, 89] width 18 height 9
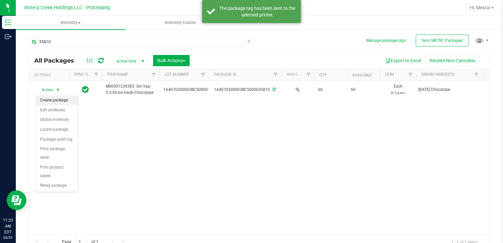
click at [52, 99] on li "Create package" at bounding box center [57, 101] width 42 height 10
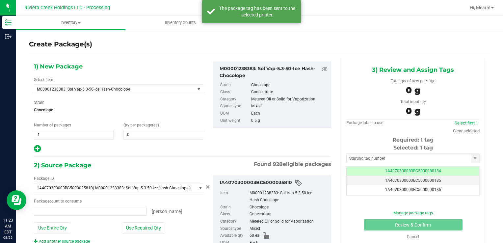
type input "0 ea"
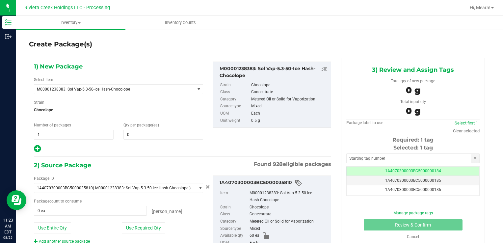
click at [45, 143] on div "1) New Package Select Item M00001238383: Sol Vap-5.3-50-Ice Hash-Chocolope M000…" at bounding box center [118, 108] width 179 height 92
drag, startPoint x: 48, startPoint y: 136, endPoint x: 29, endPoint y: 130, distance: 19.5
click at [19, 131] on div "Create Package(s) 1) New Package Select Item M00001238383: Sol Vap-5.3-50-Ice H…" at bounding box center [260, 132] width 488 height 206
type input "2"
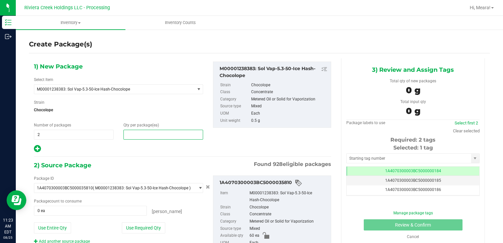
click at [154, 136] on span at bounding box center [164, 135] width 80 height 10
type input "20"
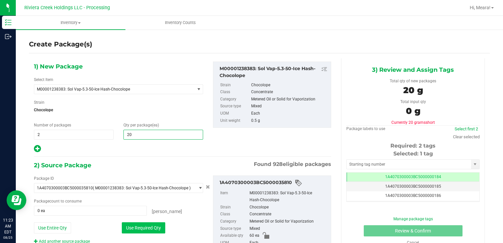
type input "20"
click at [137, 228] on button "Use Required Qty" at bounding box center [143, 227] width 43 height 11
type input "40 ea"
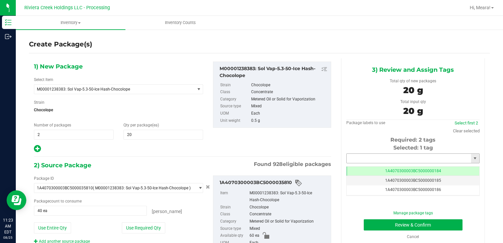
click at [402, 161] on input "text" at bounding box center [409, 158] width 125 height 9
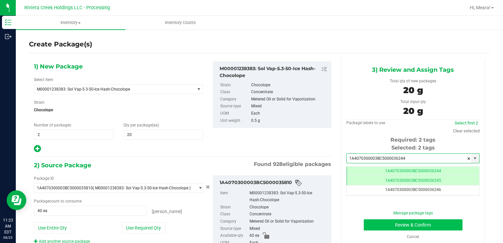
type input "1A4070300003BC5000036244"
click at [381, 225] on button "Review & Confirm" at bounding box center [413, 224] width 99 height 11
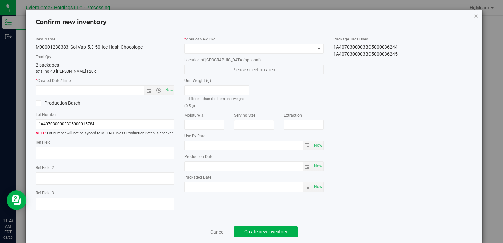
type input "[DATE]"
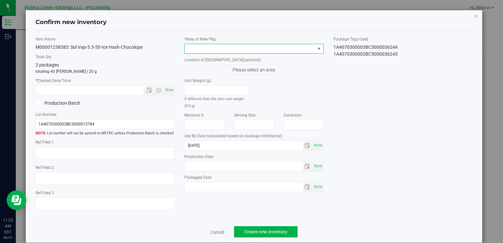
click at [270, 46] on span at bounding box center [250, 48] width 130 height 9
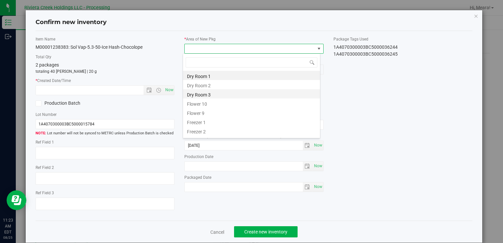
click at [195, 98] on li "Dry Room 3" at bounding box center [251, 93] width 137 height 9
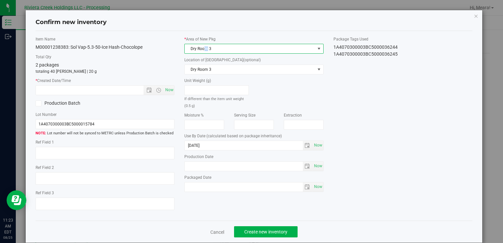
click at [204, 47] on span "Dry Room 3" at bounding box center [250, 48] width 130 height 9
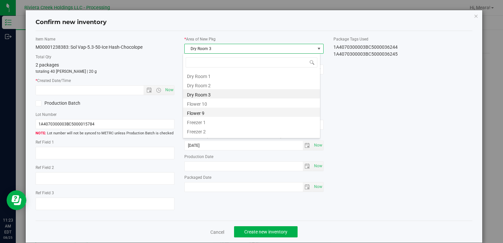
click at [210, 109] on li "Flower 9" at bounding box center [251, 112] width 137 height 9
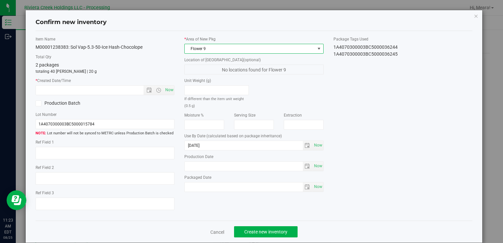
click at [195, 48] on span "Flower 9" at bounding box center [250, 48] width 130 height 9
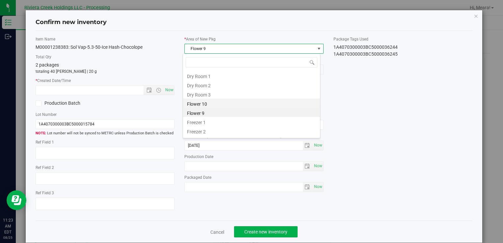
click at [202, 105] on li "Flower 10" at bounding box center [251, 103] width 137 height 9
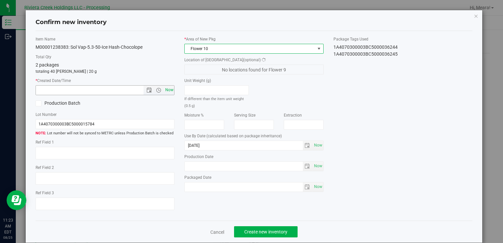
click at [171, 93] on span "Now" at bounding box center [169, 90] width 11 height 10
type input "[DATE] 11:23 AM"
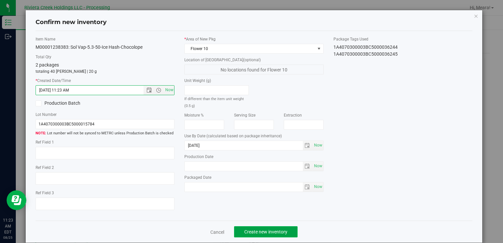
click at [272, 233] on span "Create new inventory" at bounding box center [265, 231] width 43 height 5
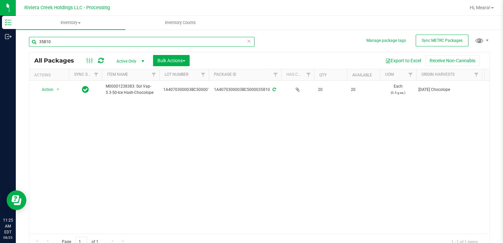
drag, startPoint x: 66, startPoint y: 40, endPoint x: -1, endPoint y: 50, distance: 68.1
click at [0, 50] on html "Inventory Outbound 11:25 AM EDT [DATE] 08/25 Riviera Creek Holdings LLC - Proce…" at bounding box center [251, 121] width 503 height 243
type input "36191"
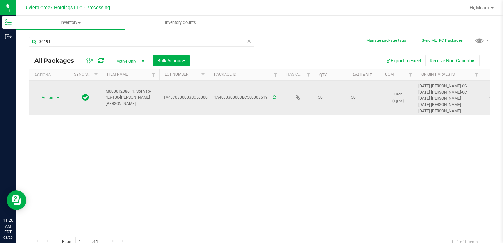
drag, startPoint x: 53, startPoint y: 96, endPoint x: 59, endPoint y: 101, distance: 8.2
click at [53, 96] on span "Action" at bounding box center [45, 97] width 18 height 9
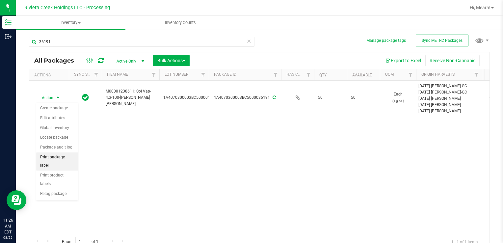
click at [65, 154] on li "Print package label" at bounding box center [57, 162] width 42 height 18
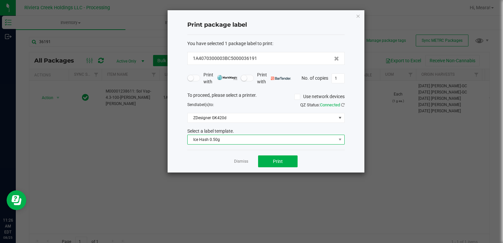
click at [213, 140] on span "Ice Hash 0.50g" at bounding box center [262, 139] width 149 height 9
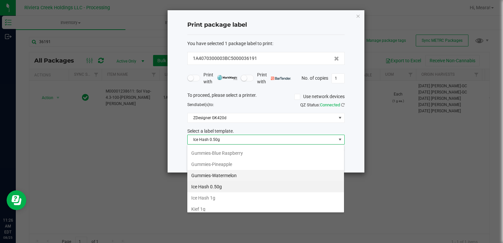
scroll to position [200, 0]
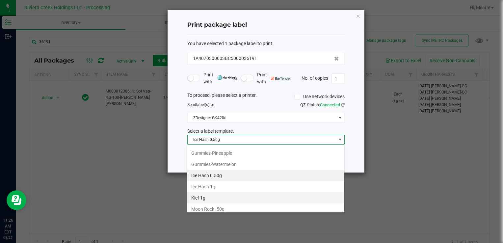
click at [215, 193] on li "Kief 1g" at bounding box center [265, 197] width 157 height 11
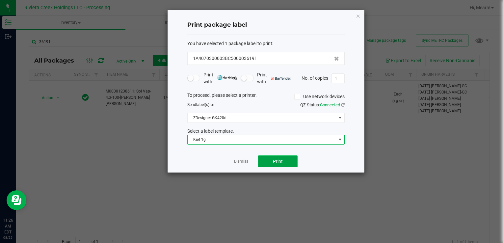
click at [282, 162] on span "Print" at bounding box center [278, 161] width 10 height 5
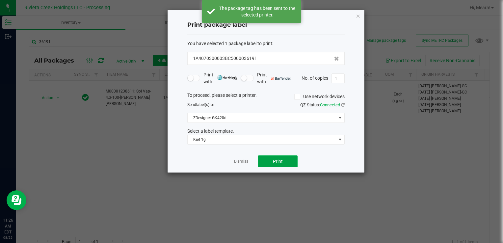
click at [281, 162] on span "Print" at bounding box center [278, 161] width 10 height 5
click at [238, 158] on div at bounding box center [266, 91] width 197 height 162
click at [241, 162] on link "Dismiss" at bounding box center [241, 162] width 14 height 6
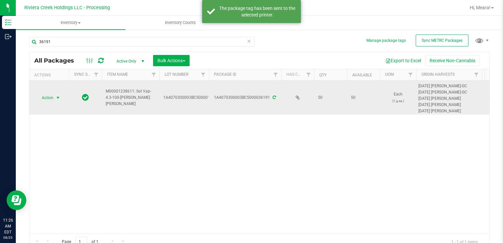
click at [50, 98] on span "Action" at bounding box center [45, 97] width 18 height 9
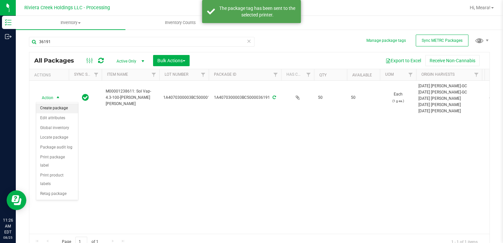
click at [56, 106] on li "Create package" at bounding box center [57, 108] width 42 height 10
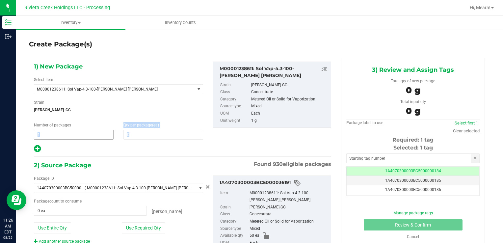
drag, startPoint x: 72, startPoint y: 142, endPoint x: 55, endPoint y: 133, distance: 18.7
click at [55, 133] on div "1) New Package Select Item M00001238611: Sol Vap-4.3-100-[PERSON_NAME] [PERSON_…" at bounding box center [118, 108] width 179 height 92
drag, startPoint x: 55, startPoint y: 133, endPoint x: 55, endPoint y: 118, distance: 14.5
click at [8, 126] on div "Inventory Outbound 11:26 AM EDT [DATE] 08/25 Riviera Creek Holdings LLC - Proce…" at bounding box center [251, 121] width 503 height 243
type input "2"
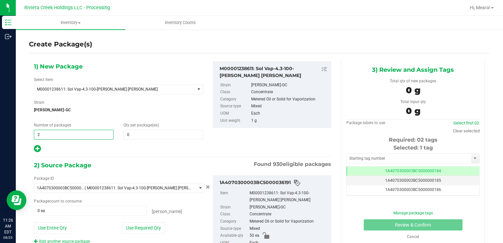
type input "2"
click at [123, 129] on div "Qty per package (ea) 0 0" at bounding box center [164, 130] width 90 height 17
drag, startPoint x: 123, startPoint y: 129, endPoint x: 137, endPoint y: 138, distance: 17.0
click at [127, 130] on span at bounding box center [164, 135] width 80 height 10
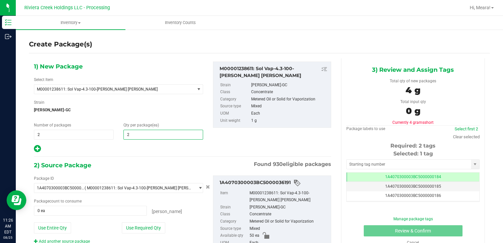
type input "20"
drag, startPoint x: 131, startPoint y: 225, endPoint x: 132, endPoint y: 221, distance: 4.2
click at [130, 225] on button "Use Required Qty" at bounding box center [143, 227] width 43 height 11
type input "40 ea"
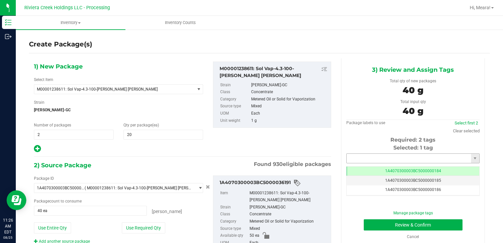
click at [365, 162] on span at bounding box center [413, 159] width 133 height 10
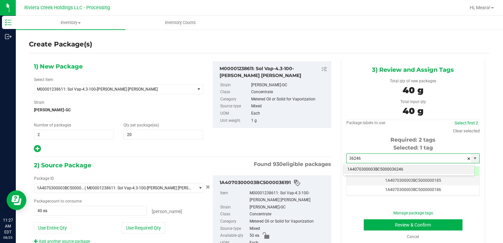
click at [373, 168] on li "1A4070300003BC5000036246" at bounding box center [409, 170] width 131 height 10
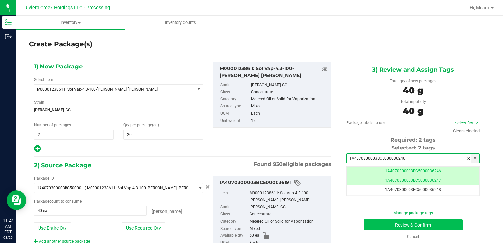
type input "1A4070300003BC5000036246"
click at [379, 220] on button "Review & Confirm" at bounding box center [413, 224] width 99 height 11
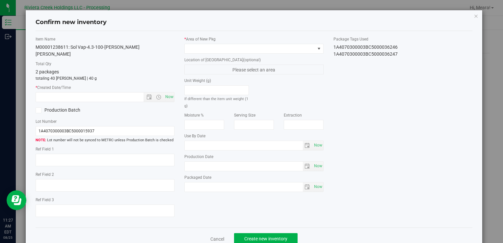
type input "[DATE]"
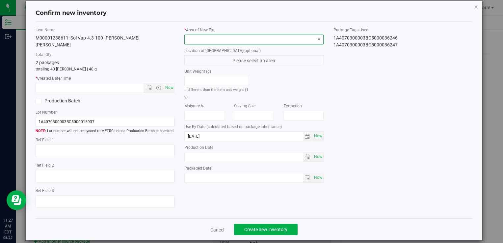
click at [273, 43] on span at bounding box center [250, 39] width 130 height 9
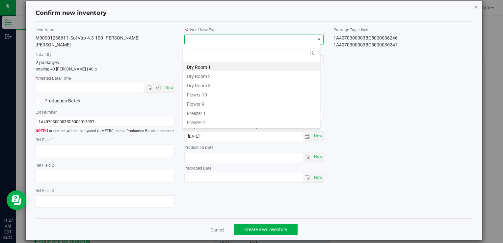
click at [269, 38] on span at bounding box center [250, 39] width 130 height 9
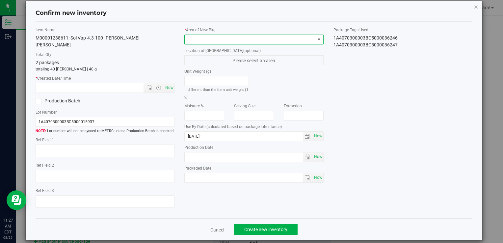
click at [266, 39] on span at bounding box center [250, 39] width 130 height 9
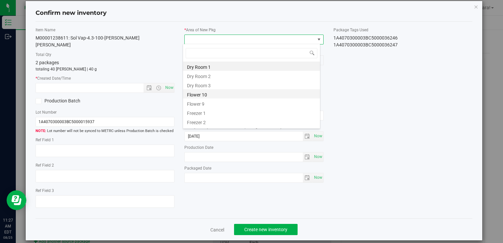
click at [196, 95] on li "Flower 10" at bounding box center [251, 93] width 137 height 9
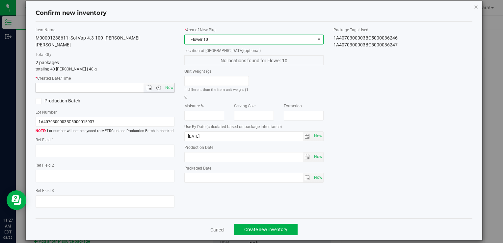
click at [171, 83] on span "Now" at bounding box center [169, 88] width 11 height 10
type input "[DATE] 11:27 AM"
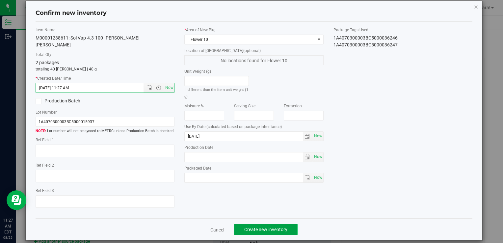
drag, startPoint x: 283, startPoint y: 227, endPoint x: 284, endPoint y: 223, distance: 3.4
click at [283, 226] on button "Create new inventory" at bounding box center [266, 229] width 64 height 11
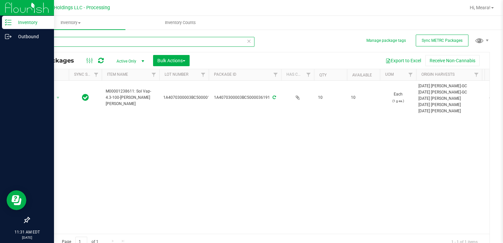
drag, startPoint x: 63, startPoint y: 40, endPoint x: 35, endPoint y: 45, distance: 28.9
click at [5, 40] on div "Inventory Outbound 11:31 AM EDT [DATE] 08/25 Riviera Creek Holdings LLC - Proce…" at bounding box center [251, 121] width 503 height 243
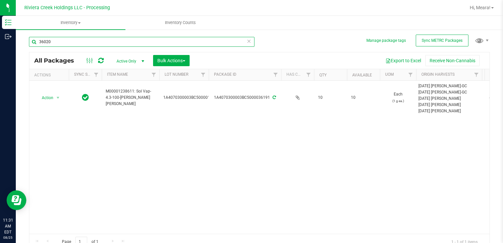
type input "36020"
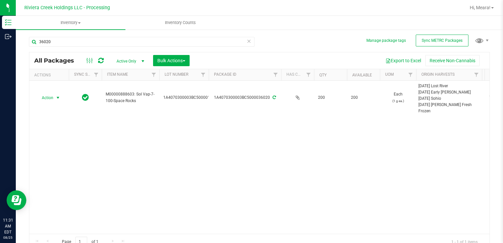
drag, startPoint x: 52, startPoint y: 96, endPoint x: 75, endPoint y: 127, distance: 38.1
click at [52, 97] on span "Action" at bounding box center [45, 97] width 18 height 9
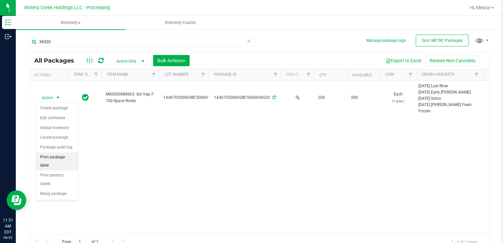
click at [67, 157] on li "Print package label" at bounding box center [57, 162] width 42 height 18
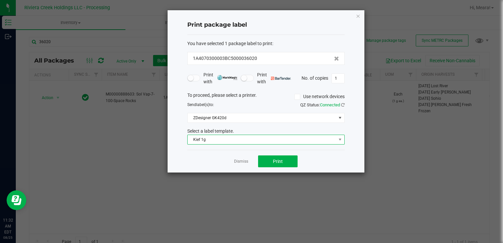
click at [202, 140] on span "Kief 1g" at bounding box center [262, 139] width 149 height 9
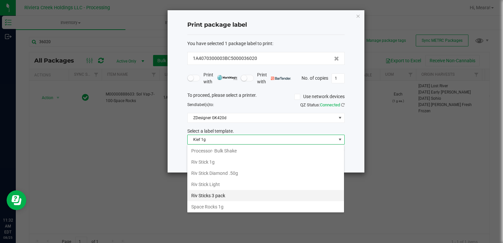
scroll to position [310, 0]
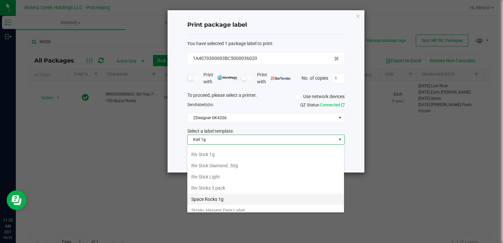
click at [227, 200] on ul "1"x0.75" Package Label 14.15g 1"x0.75" Package Label 2.83 1"x0.75" Package Labe…" at bounding box center [265, 25] width 157 height 381
click at [226, 194] on li "Space Rocks 1g" at bounding box center [265, 199] width 157 height 11
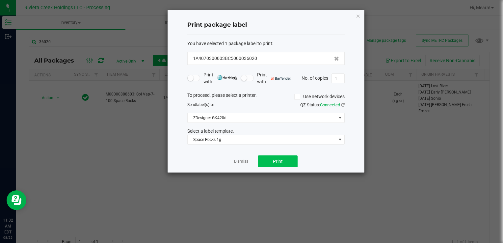
click at [277, 155] on div "Dismiss Print" at bounding box center [265, 161] width 157 height 23
drag, startPoint x: 277, startPoint y: 155, endPoint x: 265, endPoint y: 160, distance: 13.3
click at [265, 160] on button "Print" at bounding box center [278, 161] width 40 height 12
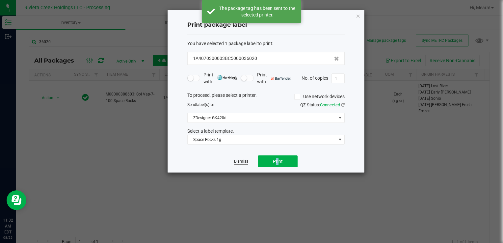
click at [245, 160] on link "Dismiss" at bounding box center [241, 162] width 14 height 6
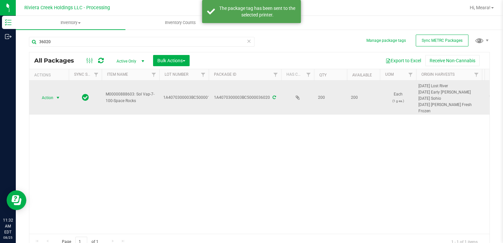
click at [48, 99] on span "Action" at bounding box center [45, 97] width 18 height 9
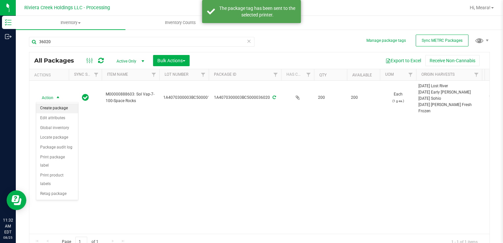
click at [51, 106] on li "Create package" at bounding box center [57, 108] width 42 height 10
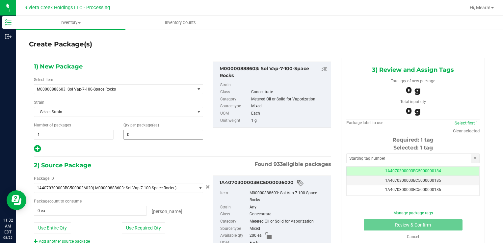
click at [163, 129] on div "Qty per package (ea) 0 0" at bounding box center [164, 130] width 90 height 17
type input "25"
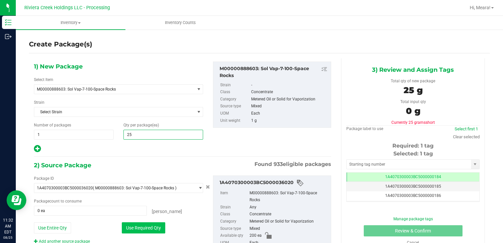
type input "25"
click at [131, 228] on button "Use Required Qty" at bounding box center [143, 227] width 43 height 11
type input "25 ea"
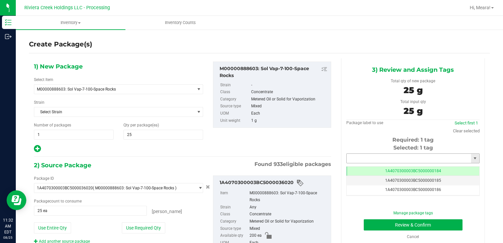
click at [393, 157] on input "text" at bounding box center [409, 158] width 125 height 9
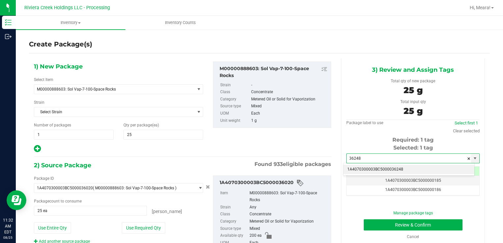
click at [395, 167] on li "1A4070300003BC5000036248" at bounding box center [409, 170] width 131 height 10
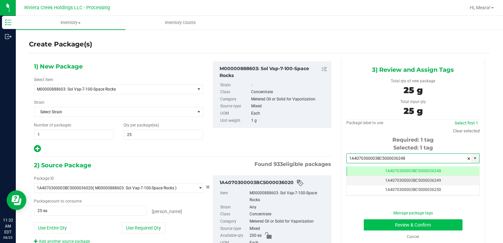
type input "1A4070300003BC5000036248"
click at [376, 222] on button "Review & Confirm" at bounding box center [413, 224] width 99 height 11
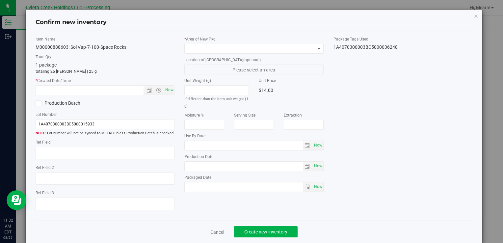
type input "[DATE]"
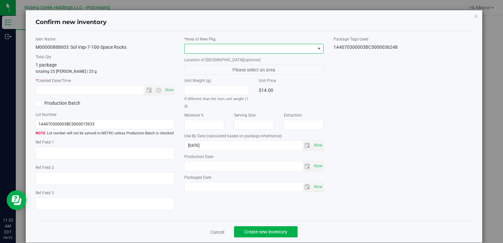
drag, startPoint x: 294, startPoint y: 46, endPoint x: 294, endPoint y: 52, distance: 6.6
click at [294, 46] on span at bounding box center [250, 48] width 130 height 9
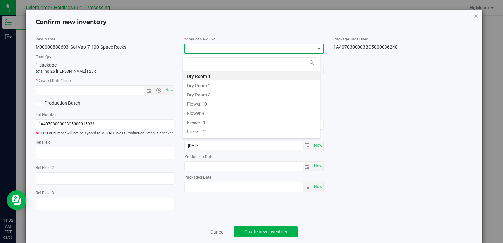
click at [294, 52] on span at bounding box center [250, 48] width 130 height 9
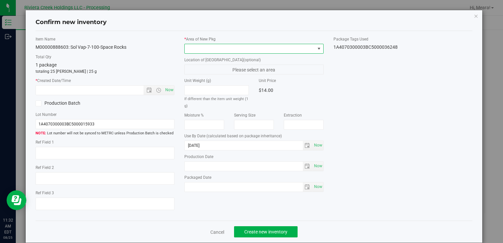
click at [198, 44] on span at bounding box center [250, 48] width 130 height 9
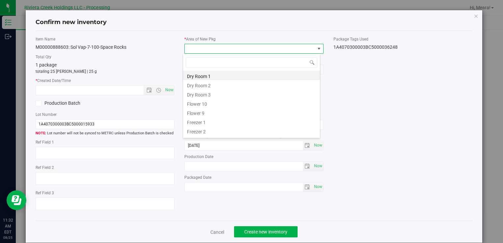
click at [201, 102] on li "Flower 10" at bounding box center [251, 103] width 137 height 9
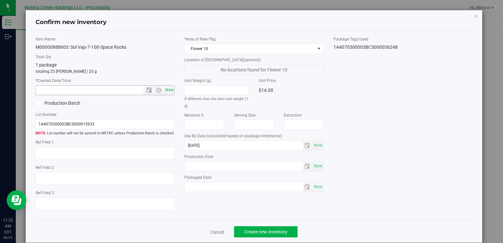
click at [172, 89] on span "Now" at bounding box center [169, 90] width 11 height 10
type input "[DATE] 11:32 AM"
click at [258, 228] on button "Create new inventory" at bounding box center [266, 231] width 64 height 11
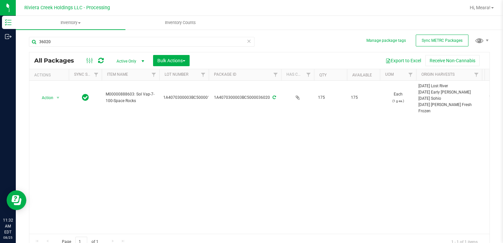
click at [331, 191] on div "Action Action Create package Edit attributes Global inventory Locate package Pa…" at bounding box center [259, 157] width 461 height 153
drag, startPoint x: 52, startPoint y: 99, endPoint x: 61, endPoint y: 108, distance: 12.8
click at [52, 99] on span "Action" at bounding box center [45, 97] width 18 height 9
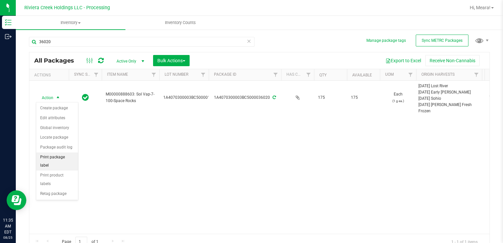
drag, startPoint x: 71, startPoint y: 156, endPoint x: 78, endPoint y: 152, distance: 7.6
click at [72, 156] on li "Print package label" at bounding box center [57, 162] width 42 height 18
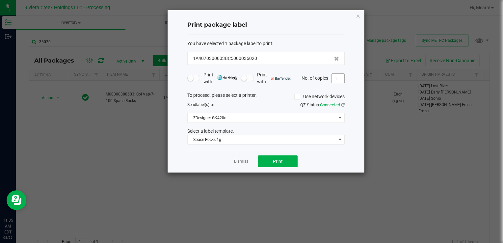
click at [344, 76] on span "1" at bounding box center [338, 78] width 13 height 10
click at [342, 78] on input "1" at bounding box center [338, 78] width 13 height 9
type input "3"
click at [287, 160] on button "Print" at bounding box center [278, 161] width 40 height 12
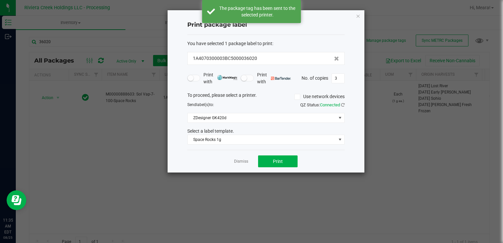
drag, startPoint x: 241, startPoint y: 162, endPoint x: 235, endPoint y: 162, distance: 5.6
click at [240, 162] on link "Dismiss" at bounding box center [241, 162] width 14 height 6
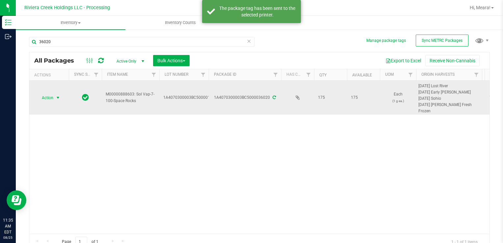
click at [48, 96] on span "Action" at bounding box center [45, 97] width 18 height 9
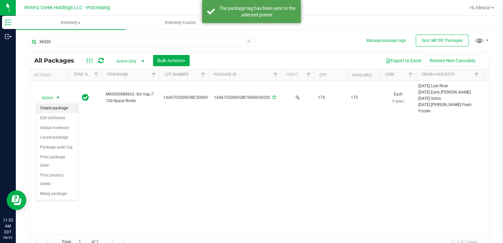
click at [57, 106] on li "Create package" at bounding box center [57, 108] width 42 height 10
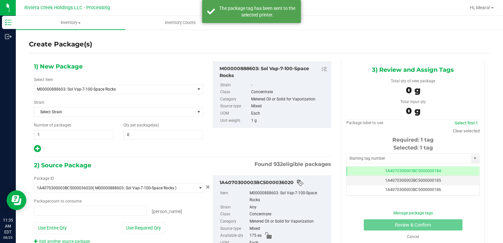
type input "0 ea"
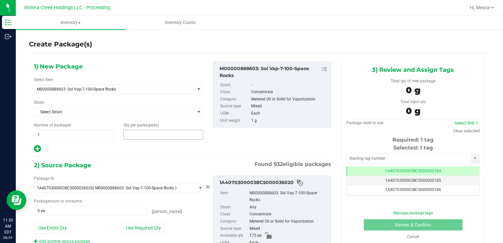
click at [131, 134] on span at bounding box center [164, 135] width 80 height 10
type input "4"
type input "11"
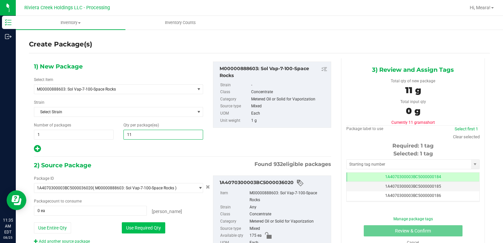
type input "11"
drag, startPoint x: 140, startPoint y: 232, endPoint x: 140, endPoint y: 229, distance: 3.3
click at [140, 231] on button "Use Required Qty" at bounding box center [143, 227] width 43 height 11
type input "11 ea"
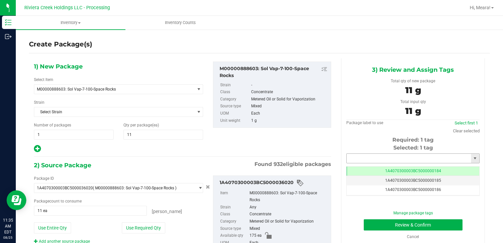
click at [381, 156] on input "text" at bounding box center [409, 158] width 125 height 9
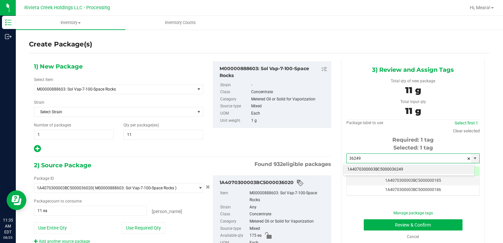
click at [383, 169] on li "1A4070300003BC5000036249" at bounding box center [409, 170] width 131 height 10
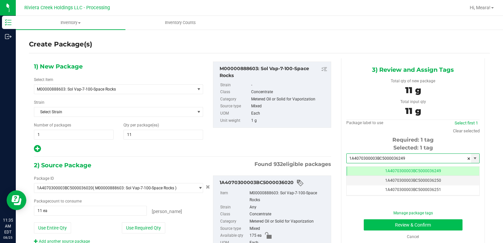
type input "1A4070300003BC5000036249"
click at [378, 225] on button "Review & Confirm" at bounding box center [413, 224] width 99 height 11
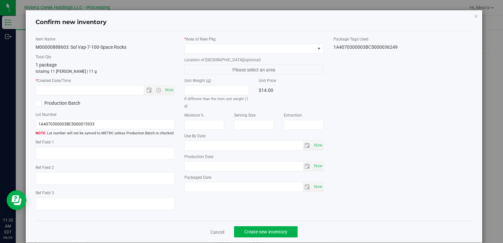
type input "[DATE]"
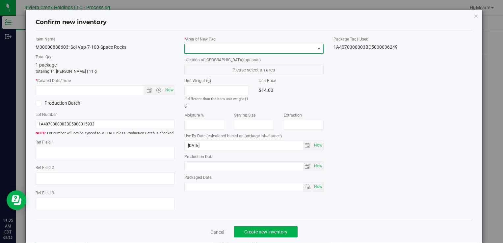
drag, startPoint x: 257, startPoint y: 50, endPoint x: 253, endPoint y: 48, distance: 3.5
click at [256, 49] on span at bounding box center [250, 48] width 130 height 9
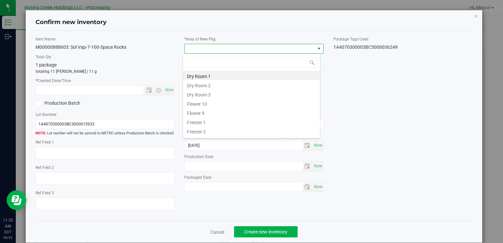
click at [210, 102] on li "Flower 10" at bounding box center [251, 103] width 137 height 9
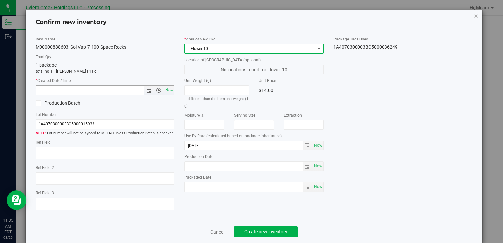
drag, startPoint x: 169, startPoint y: 92, endPoint x: 233, endPoint y: 172, distance: 103.0
click at [169, 92] on span "Now" at bounding box center [169, 90] width 11 height 10
type input "[DATE] 11:35 AM"
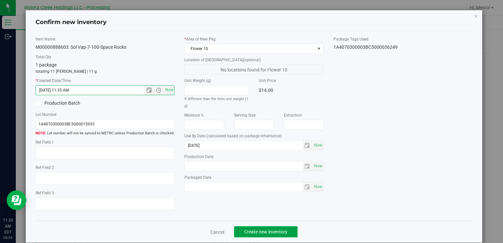
click at [269, 229] on span "Create new inventory" at bounding box center [265, 231] width 43 height 5
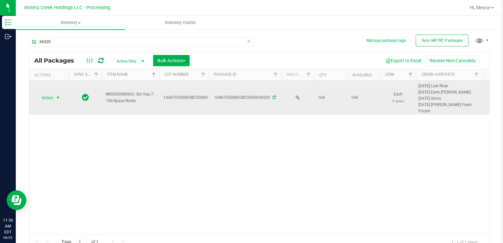
click at [57, 98] on span "select" at bounding box center [57, 97] width 5 height 5
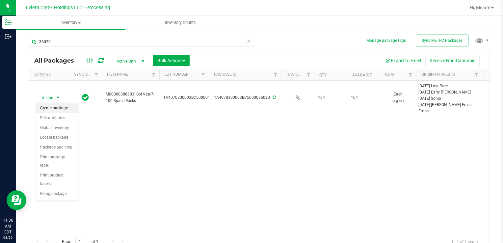
click at [54, 106] on li "Create package" at bounding box center [57, 108] width 42 height 10
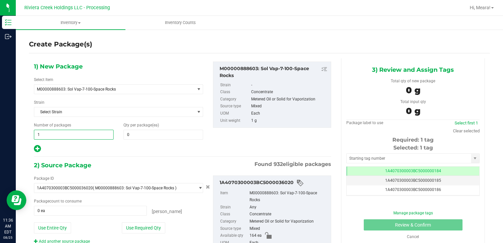
drag, startPoint x: 48, startPoint y: 133, endPoint x: -1, endPoint y: 130, distance: 49.2
click at [0, 130] on html "Inventory Outbound 11:36 AM EDT [DATE] 08/25 Riviera Creek Holdings LLC - Proce…" at bounding box center [251, 121] width 503 height 243
type input "2"
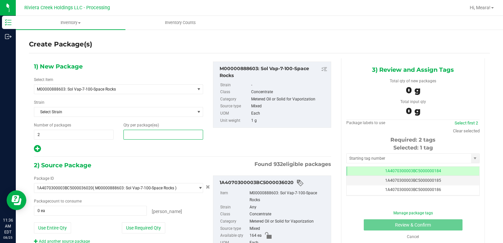
click at [158, 138] on span at bounding box center [164, 135] width 80 height 10
type input "12"
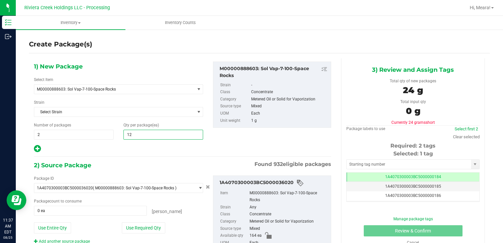
type input "12"
click at [120, 158] on div "1) New Package Select Item M00000888603: Sol Vap-7-100-Space Rocks M00000012402…" at bounding box center [182, 168] width 307 height 220
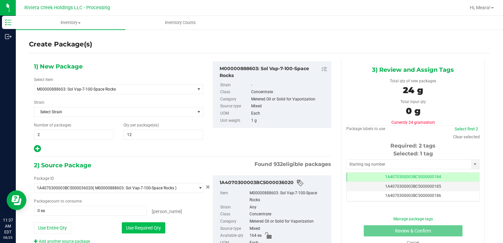
click at [138, 227] on button "Use Required Qty" at bounding box center [143, 227] width 43 height 11
type input "24 ea"
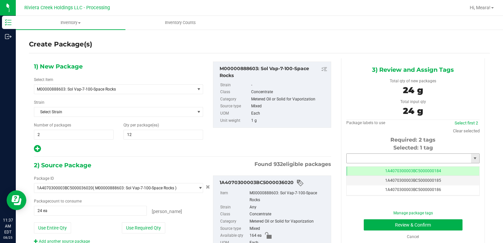
click at [386, 160] on input "text" at bounding box center [409, 158] width 125 height 9
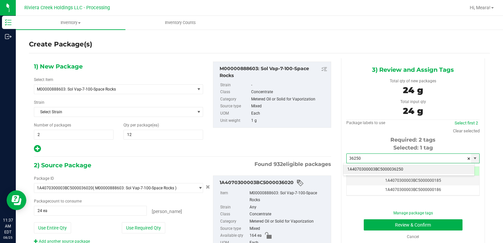
click at [390, 169] on li "1A4070300003BC5000036250" at bounding box center [409, 170] width 131 height 10
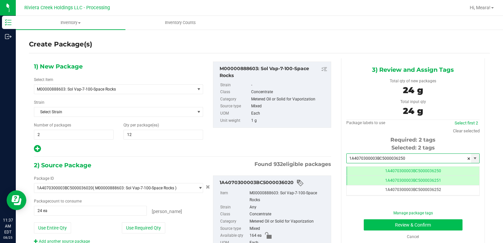
type input "1A4070300003BC5000036250"
click at [377, 223] on button "Review & Confirm" at bounding box center [413, 224] width 99 height 11
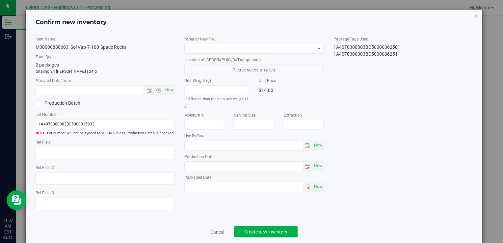
type input "[DATE]"
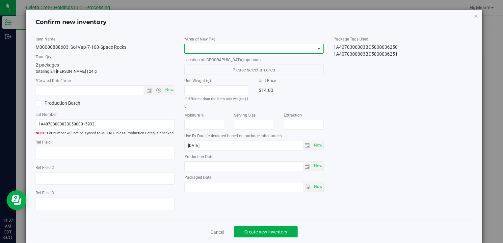
click at [269, 46] on span at bounding box center [250, 48] width 130 height 9
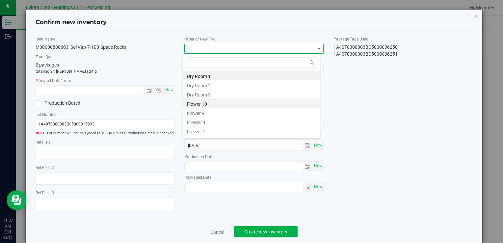
click at [206, 103] on li "Flower 10" at bounding box center [251, 103] width 137 height 9
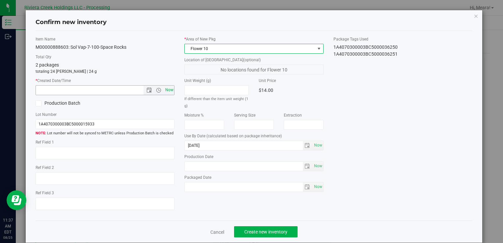
click at [166, 90] on span "Now" at bounding box center [169, 90] width 11 height 10
type input "[DATE] 11:37 AM"
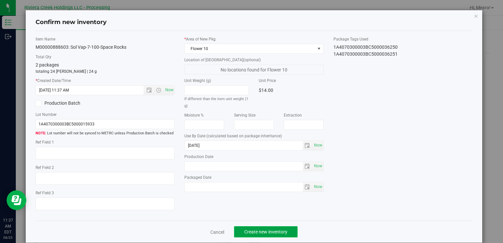
click at [254, 229] on button "Create new inventory" at bounding box center [266, 231] width 64 height 11
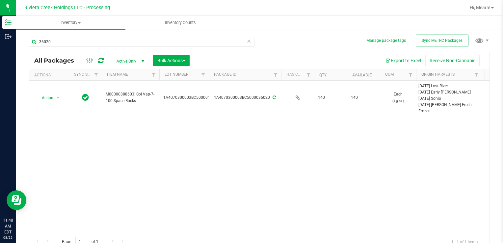
click at [406, 135] on div "Action Action Create package Edit attributes Global inventory Locate package Pa…" at bounding box center [259, 157] width 461 height 153
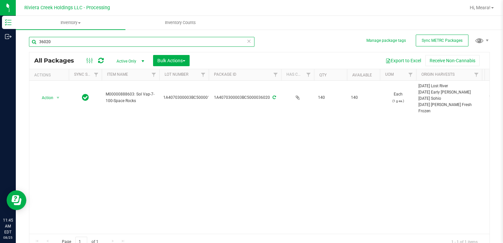
drag, startPoint x: 62, startPoint y: 43, endPoint x: 469, endPoint y: 240, distance: 452.6
click at [0, 35] on html "Inventory Outbound 11:45 AM EDT [DATE] 08/25 Riviera Creek Holdings LLC - Proce…" at bounding box center [251, 121] width 503 height 243
type input "34450"
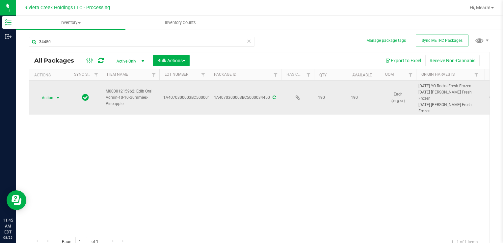
click at [48, 94] on span "Action" at bounding box center [45, 97] width 18 height 9
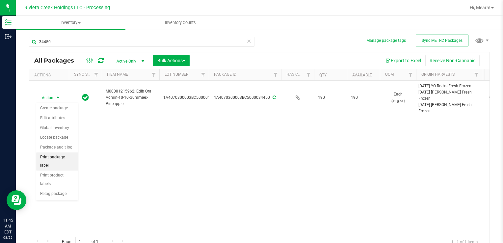
click at [72, 156] on li "Print package label" at bounding box center [57, 162] width 42 height 18
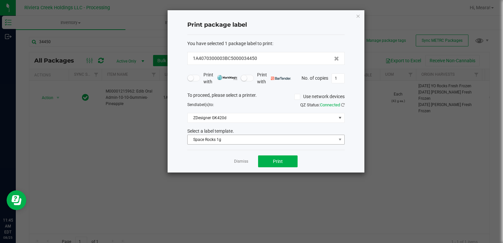
drag, startPoint x: 253, startPoint y: 133, endPoint x: 249, endPoint y: 139, distance: 7.1
click at [252, 133] on div "Select a label template." at bounding box center [266, 131] width 167 height 7
click at [246, 141] on span "Space Rocks 1g" at bounding box center [262, 139] width 149 height 9
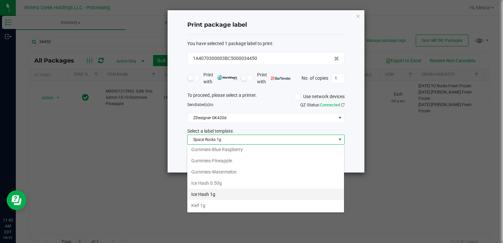
scroll to position [167, 0]
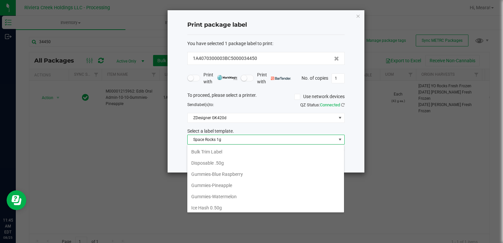
drag, startPoint x: 233, startPoint y: 183, endPoint x: 233, endPoint y: 177, distance: 5.3
click at [233, 182] on li "Gummies-Pineapple" at bounding box center [265, 185] width 157 height 11
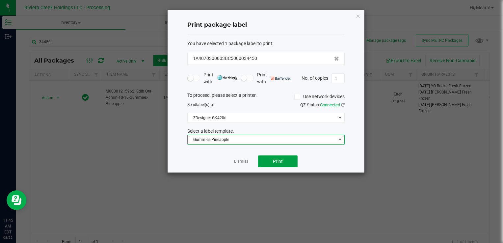
click at [274, 159] on span "Print" at bounding box center [278, 161] width 10 height 5
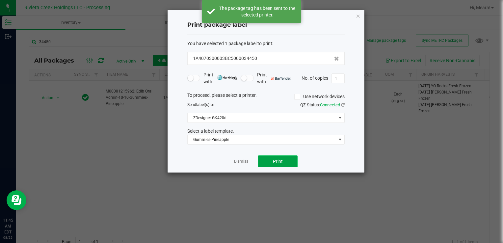
click at [273, 159] on span "Print" at bounding box center [278, 161] width 10 height 5
drag, startPoint x: 245, startPoint y: 163, endPoint x: 213, endPoint y: 155, distance: 32.4
click at [244, 163] on link "Dismiss" at bounding box center [241, 162] width 14 height 6
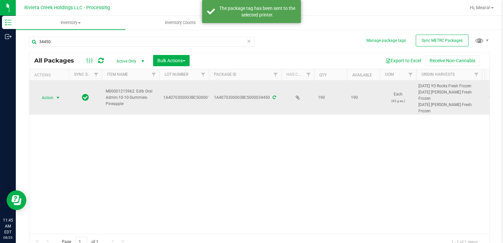
click at [50, 97] on span "Action" at bounding box center [45, 97] width 18 height 9
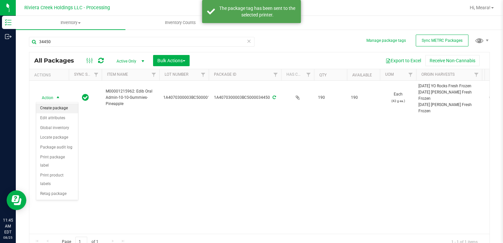
click at [56, 104] on li "Create package" at bounding box center [57, 108] width 42 height 10
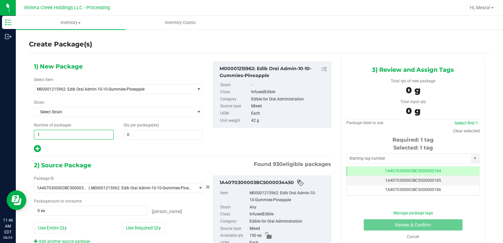
drag, startPoint x: 60, startPoint y: 138, endPoint x: 26, endPoint y: 132, distance: 34.1
click at [23, 134] on div "Create Package(s) 1) New Package Select Item M00001215962: Edib Oral Admin-10-1…" at bounding box center [260, 132] width 488 height 206
type input "2"
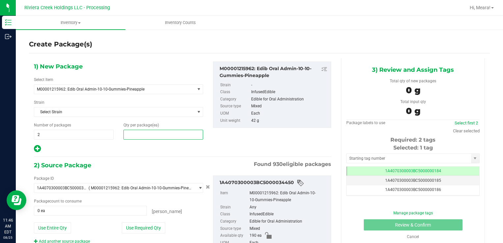
click at [156, 135] on span at bounding box center [164, 135] width 80 height 10
type input "20"
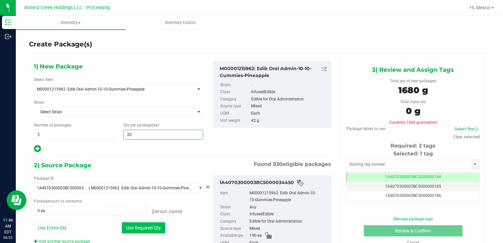
type input "20"
click at [133, 225] on button "Use Required Qty" at bounding box center [143, 227] width 43 height 11
type input "40 ea"
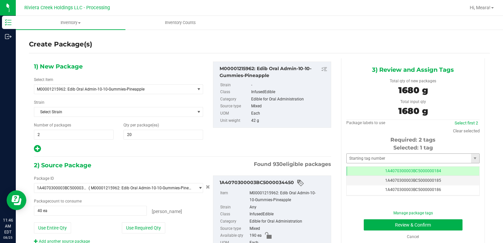
click at [378, 153] on div "Selected: 1 tag Tag 1A4070300003BC5000000184 1A4070300003BC5000000185 1A4070300…" at bounding box center [413, 170] width 133 height 52
click at [378, 159] on input "text" at bounding box center [409, 158] width 125 height 9
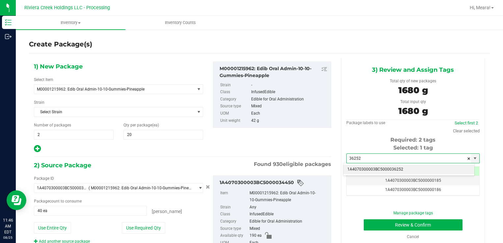
click at [379, 170] on li "1A4070300003BC5000036252" at bounding box center [409, 170] width 131 height 10
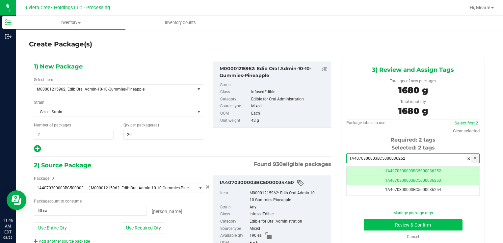
type input "1A4070300003BC5000036252"
click at [380, 222] on button "Review & Confirm" at bounding box center [413, 224] width 99 height 11
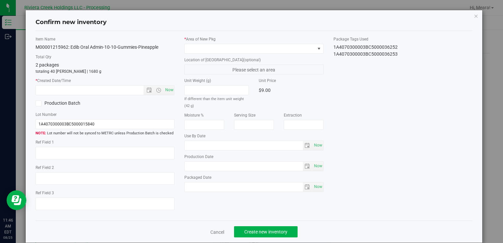
type input "[DATE]"
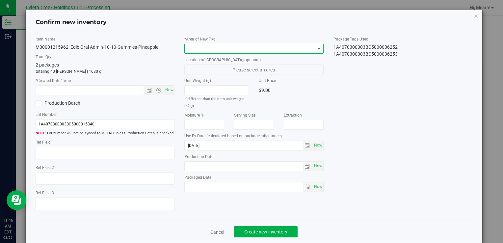
drag, startPoint x: 267, startPoint y: 44, endPoint x: 266, endPoint y: 50, distance: 6.0
click at [267, 44] on span at bounding box center [250, 48] width 130 height 9
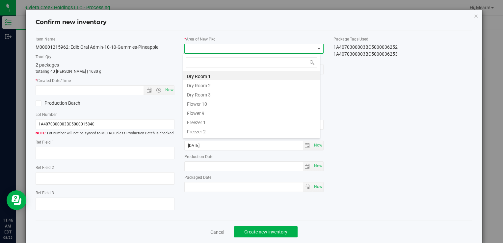
drag, startPoint x: 194, startPoint y: 100, endPoint x: 179, endPoint y: 97, distance: 14.8
click at [194, 100] on li "Flower 10" at bounding box center [251, 103] width 137 height 9
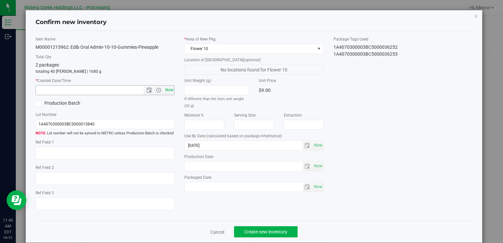
click at [171, 93] on span "Now" at bounding box center [169, 90] width 11 height 10
type input "[DATE] 11:46 AM"
drag, startPoint x: 256, startPoint y: 229, endPoint x: 253, endPoint y: 226, distance: 3.7
click at [254, 228] on button "Create new inventory" at bounding box center [266, 231] width 64 height 11
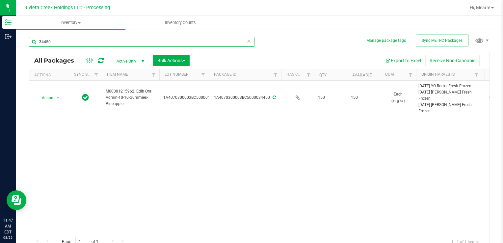
drag, startPoint x: 83, startPoint y: 40, endPoint x: -1, endPoint y: 48, distance: 84.7
click at [0, 48] on html "Inventory Outbound 11:47 AM EDT [DATE] 08/25 Riviera Creek Holdings LLC - Proce…" at bounding box center [251, 121] width 503 height 243
type input "34446"
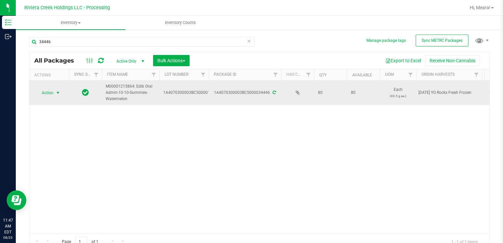
click at [48, 94] on span "Action" at bounding box center [45, 92] width 18 height 9
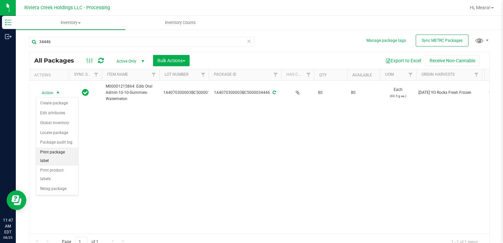
click at [59, 150] on li "Print package label" at bounding box center [57, 157] width 42 height 18
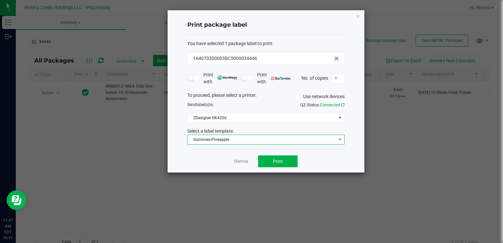
drag, startPoint x: 258, startPoint y: 138, endPoint x: 255, endPoint y: 141, distance: 4.0
click at [258, 138] on span "Gummies-Pineapple" at bounding box center [262, 139] width 149 height 9
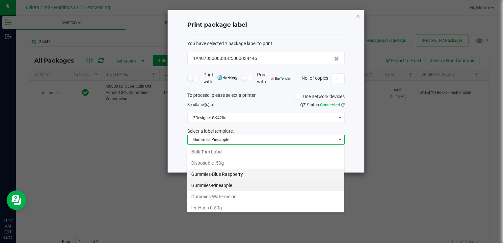
scroll to position [178, 0]
click at [232, 184] on li "Gummies-Watermelon" at bounding box center [265, 186] width 157 height 11
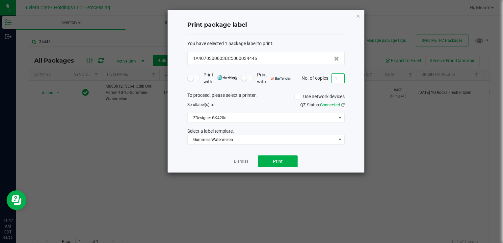
click at [338, 79] on input "1" at bounding box center [338, 78] width 13 height 9
type input "2"
click at [294, 161] on button "Print" at bounding box center [278, 161] width 40 height 12
click at [240, 162] on div at bounding box center [266, 91] width 197 height 162
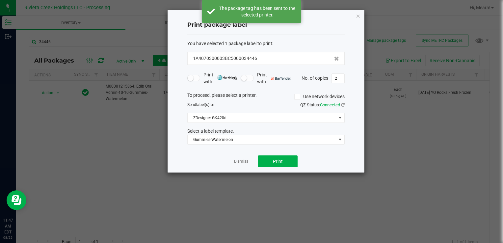
click at [242, 163] on link "Dismiss" at bounding box center [241, 162] width 14 height 6
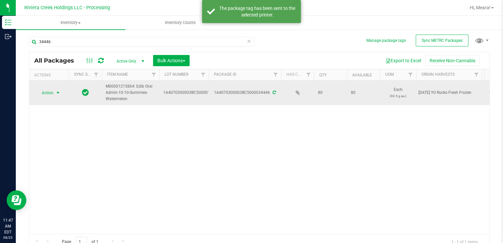
click at [54, 95] on span "select" at bounding box center [58, 92] width 8 height 9
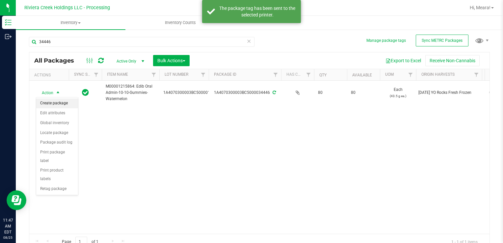
click at [58, 102] on li "Create package" at bounding box center [57, 104] width 42 height 10
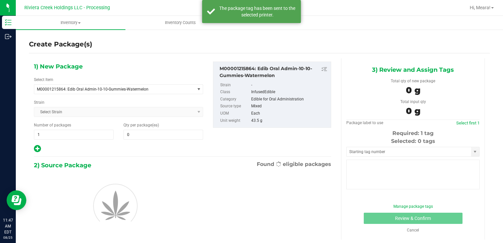
type input "0"
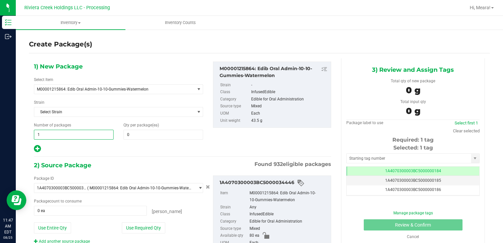
drag, startPoint x: 54, startPoint y: 134, endPoint x: 199, endPoint y: 122, distance: 145.4
click at [7, 131] on div "Inventory Outbound 11:47 AM EDT [DATE] 08/25 Riviera Creek Holdings LLC - Proce…" at bounding box center [251, 121] width 503 height 243
type input "2"
click at [137, 132] on span at bounding box center [164, 135] width 80 height 10
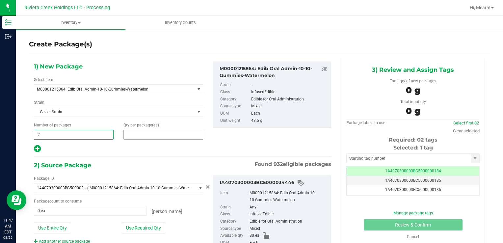
type input "20"
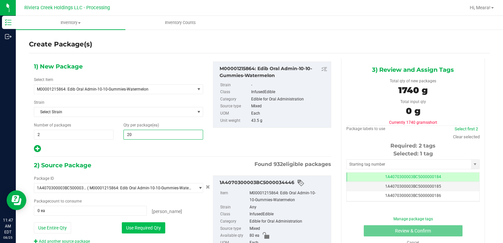
type input "20"
drag, startPoint x: 132, startPoint y: 227, endPoint x: 135, endPoint y: 221, distance: 7.2
click at [132, 227] on button "Use Required Qty" at bounding box center [143, 227] width 43 height 11
type input "40 ea"
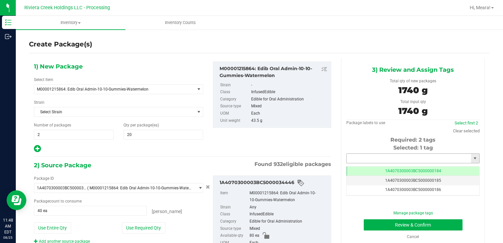
click at [349, 157] on input "text" at bounding box center [409, 158] width 125 height 9
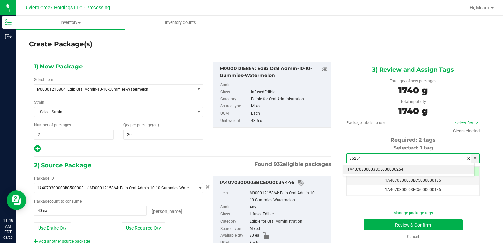
click at [357, 171] on li "1A4070300003BC5000036254" at bounding box center [409, 170] width 131 height 10
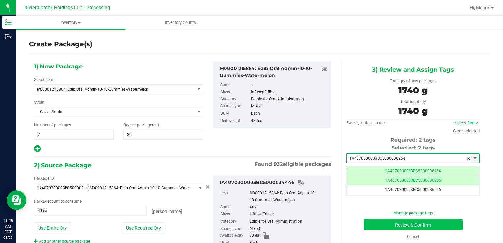
type input "1A4070300003BC5000036254"
click at [372, 225] on button "Review & Confirm" at bounding box center [413, 224] width 99 height 11
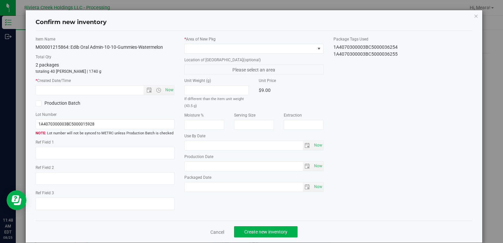
type input "[DATE]"
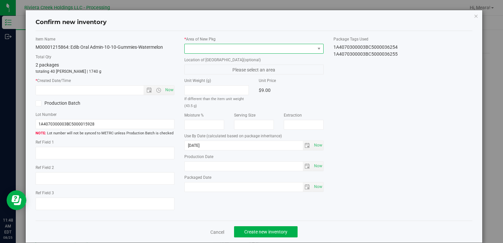
click at [304, 52] on span at bounding box center [250, 48] width 130 height 9
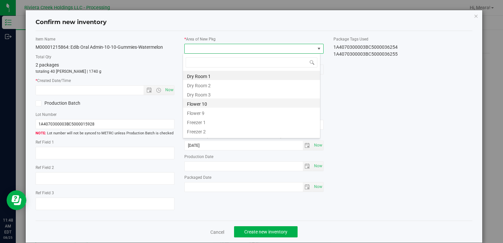
click at [197, 105] on li "Flower 10" at bounding box center [251, 103] width 137 height 9
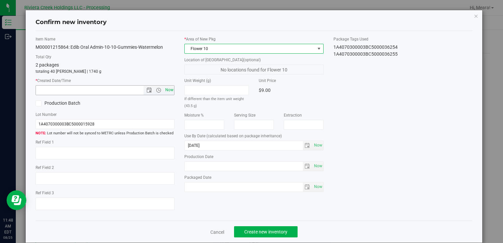
click at [170, 92] on span "Now" at bounding box center [169, 90] width 11 height 10
type input "[DATE] 11:48 AM"
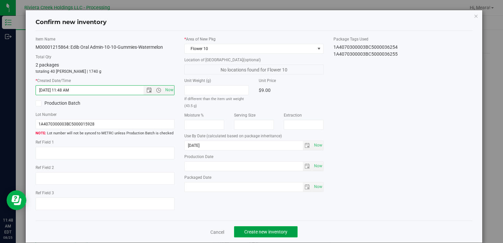
click at [255, 232] on span "Create new inventory" at bounding box center [265, 231] width 43 height 5
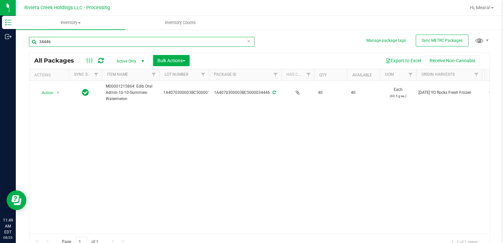
drag, startPoint x: 74, startPoint y: 45, endPoint x: 428, endPoint y: 114, distance: 361.2
click at [0, 47] on html "Inventory Outbound 11:49 AM EDT [DATE] 08/25 Riviera Creek Holdings LLC - Proce…" at bounding box center [251, 121] width 503 height 243
type input "35846"
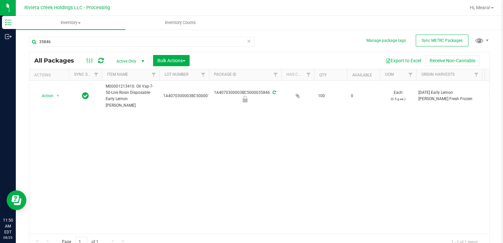
click at [99, 61] on icon at bounding box center [101, 60] width 6 height 7
click at [49, 96] on span "Action" at bounding box center [45, 95] width 18 height 9
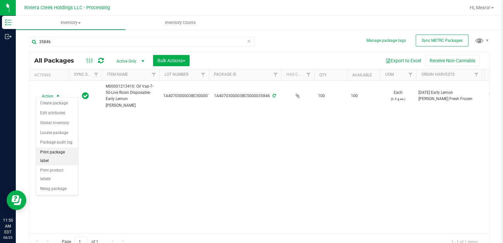
click at [67, 151] on li "Print package label" at bounding box center [57, 157] width 42 height 18
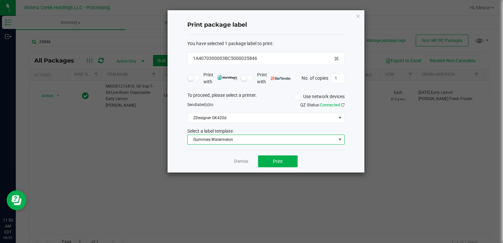
click at [243, 139] on span "Gummies-Watermelon" at bounding box center [262, 139] width 149 height 9
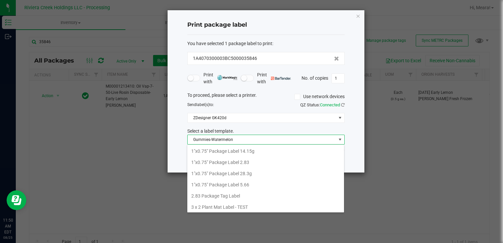
scroll to position [10, 157]
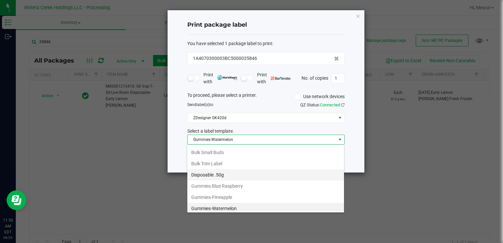
click at [221, 171] on li "Disposable .50g" at bounding box center [265, 174] width 157 height 11
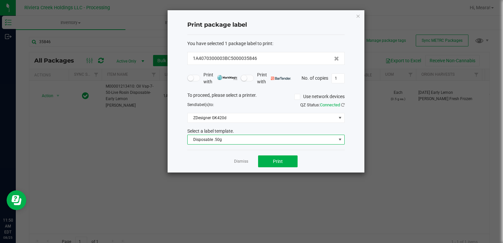
click at [339, 84] on div "Print with Print with No. of copies 1" at bounding box center [265, 78] width 157 height 14
click at [339, 80] on input "1" at bounding box center [338, 78] width 13 height 9
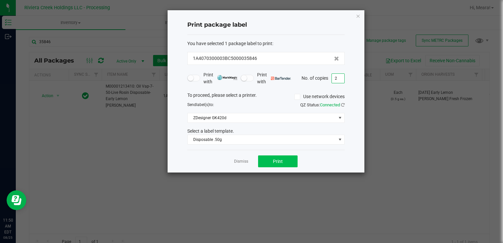
type input "2"
click at [289, 164] on button "Print" at bounding box center [278, 161] width 40 height 12
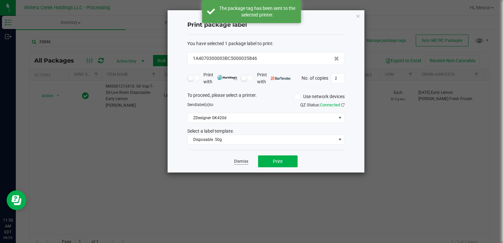
click at [241, 161] on link "Dismiss" at bounding box center [241, 162] width 14 height 6
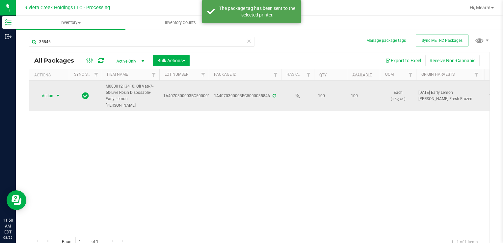
click at [56, 93] on span "select" at bounding box center [57, 95] width 5 height 5
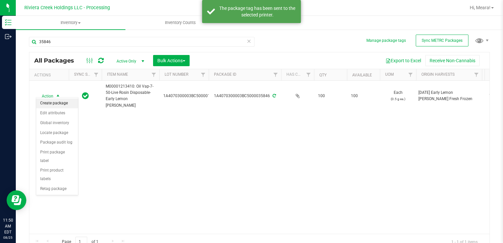
click at [59, 102] on li "Create package" at bounding box center [57, 104] width 42 height 10
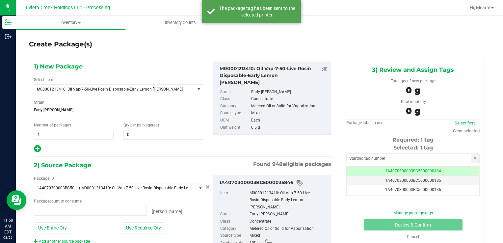
type input "0 ea"
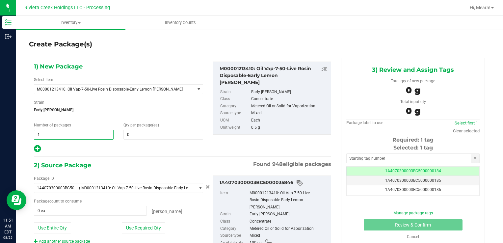
drag, startPoint x: 86, startPoint y: 134, endPoint x: 36, endPoint y: 130, distance: 50.2
click at [0, 133] on html "Inventory Outbound 11:51 AM EDT [DATE] 08/25 Riviera Creek Holdings LLC - Proce…" at bounding box center [251, 121] width 503 height 243
type input "2"
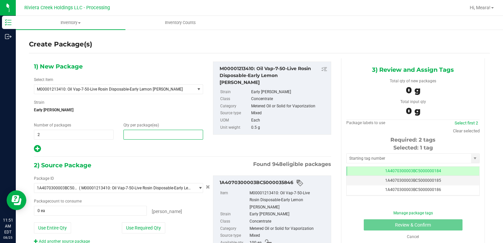
drag, startPoint x: 127, startPoint y: 134, endPoint x: 127, endPoint y: 138, distance: 4.0
click at [127, 134] on span at bounding box center [164, 135] width 80 height 10
type input "10"
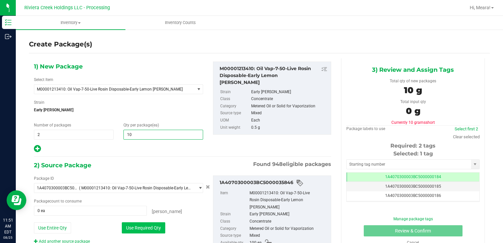
type input "10"
click at [126, 226] on button "Use Required Qty" at bounding box center [143, 227] width 43 height 11
type input "20 ea"
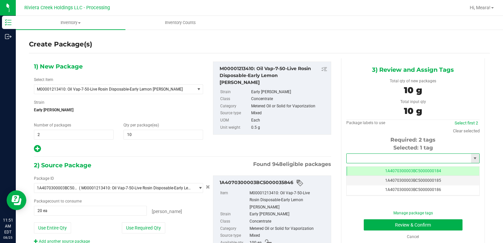
click at [390, 156] on input "text" at bounding box center [409, 158] width 125 height 9
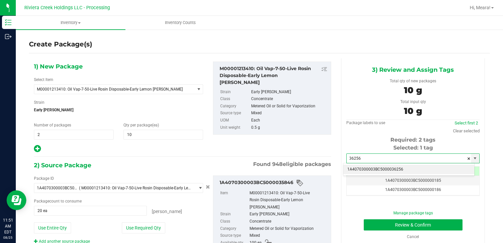
drag, startPoint x: 401, startPoint y: 167, endPoint x: 381, endPoint y: 204, distance: 41.7
click at [401, 167] on li "1A4070300003BC5000036256" at bounding box center [409, 170] width 131 height 10
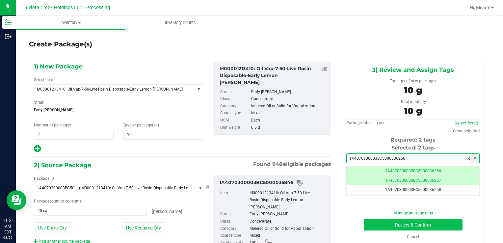
type input "1A4070300003BC5000036256"
click at [374, 223] on button "Review & Confirm" at bounding box center [413, 224] width 99 height 11
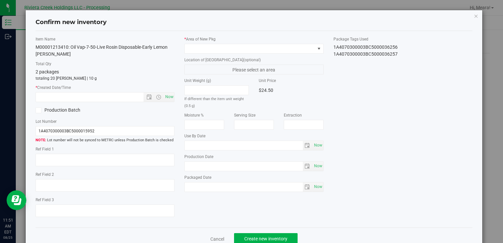
type input "[DATE]"
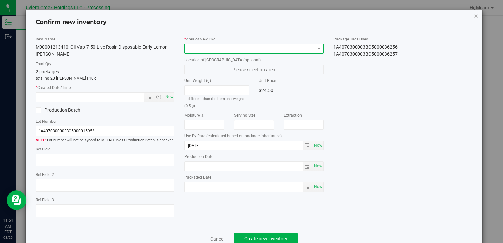
click at [268, 47] on span at bounding box center [250, 48] width 130 height 9
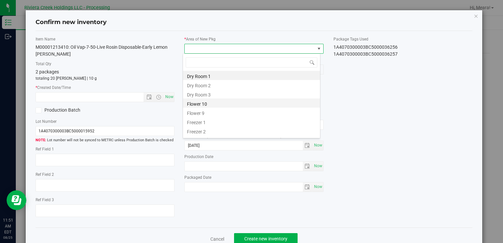
click at [209, 103] on li "Flower 10" at bounding box center [251, 103] width 137 height 9
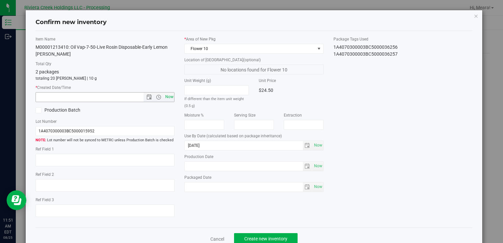
click at [171, 96] on span "Now" at bounding box center [169, 97] width 11 height 10
type input "[DATE] 11:51 AM"
click at [274, 238] on span "Create new inventory" at bounding box center [265, 238] width 43 height 5
